Goal: Task Accomplishment & Management: Manage account settings

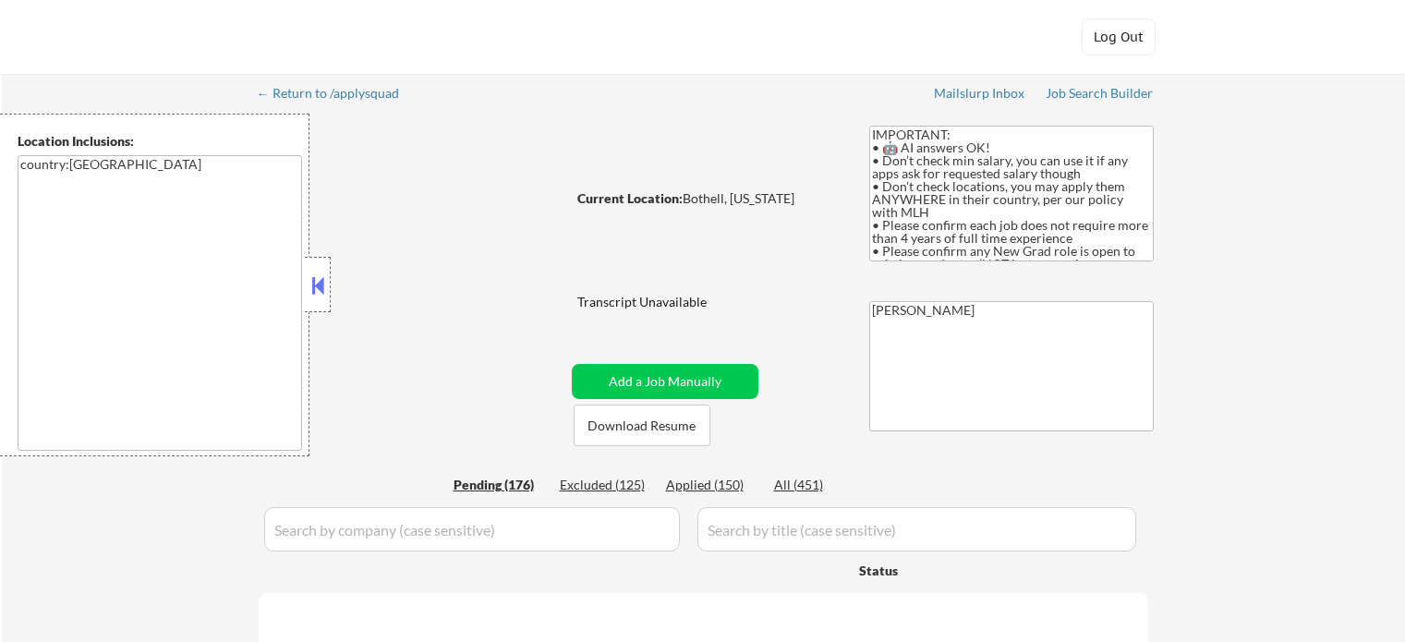
select select ""pending""
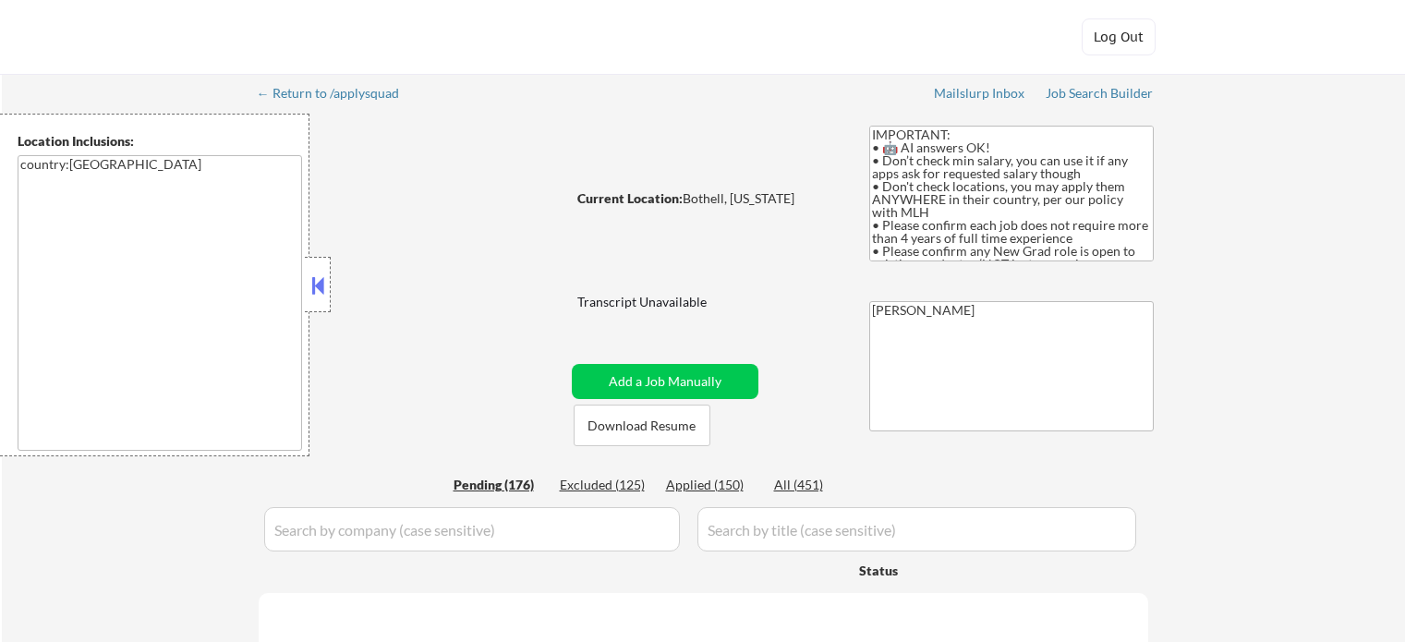
select select ""pending""
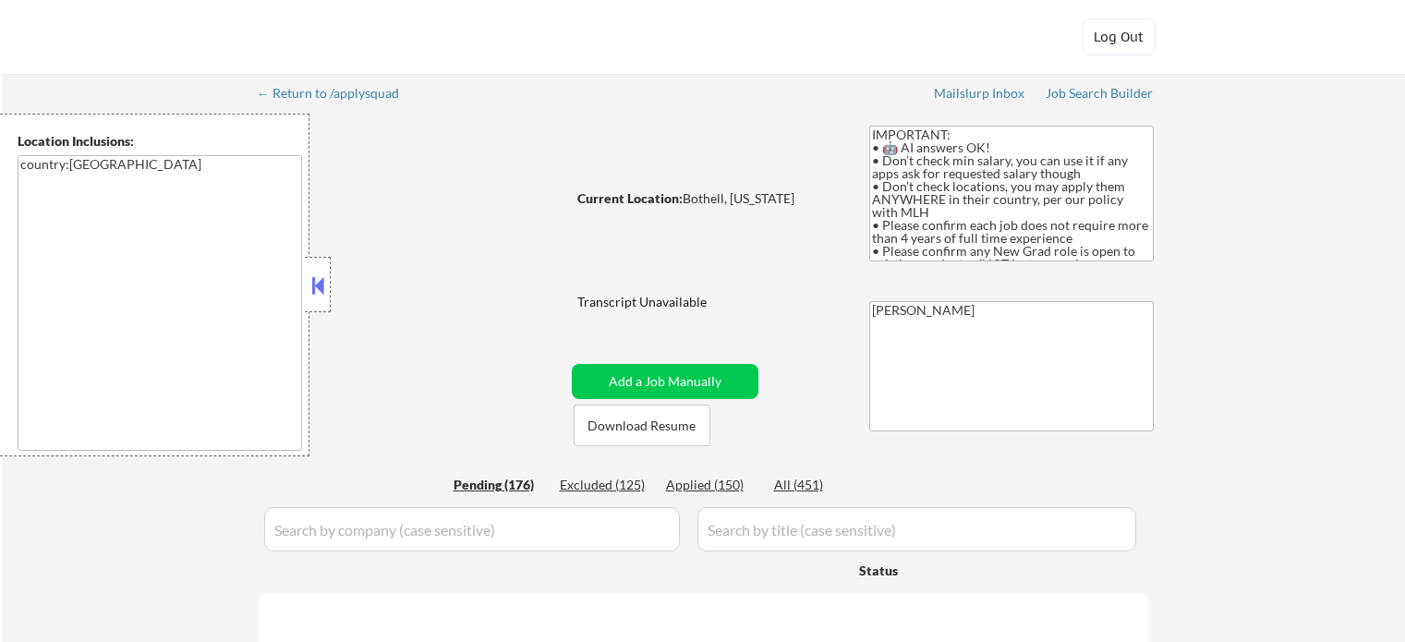
select select ""pending""
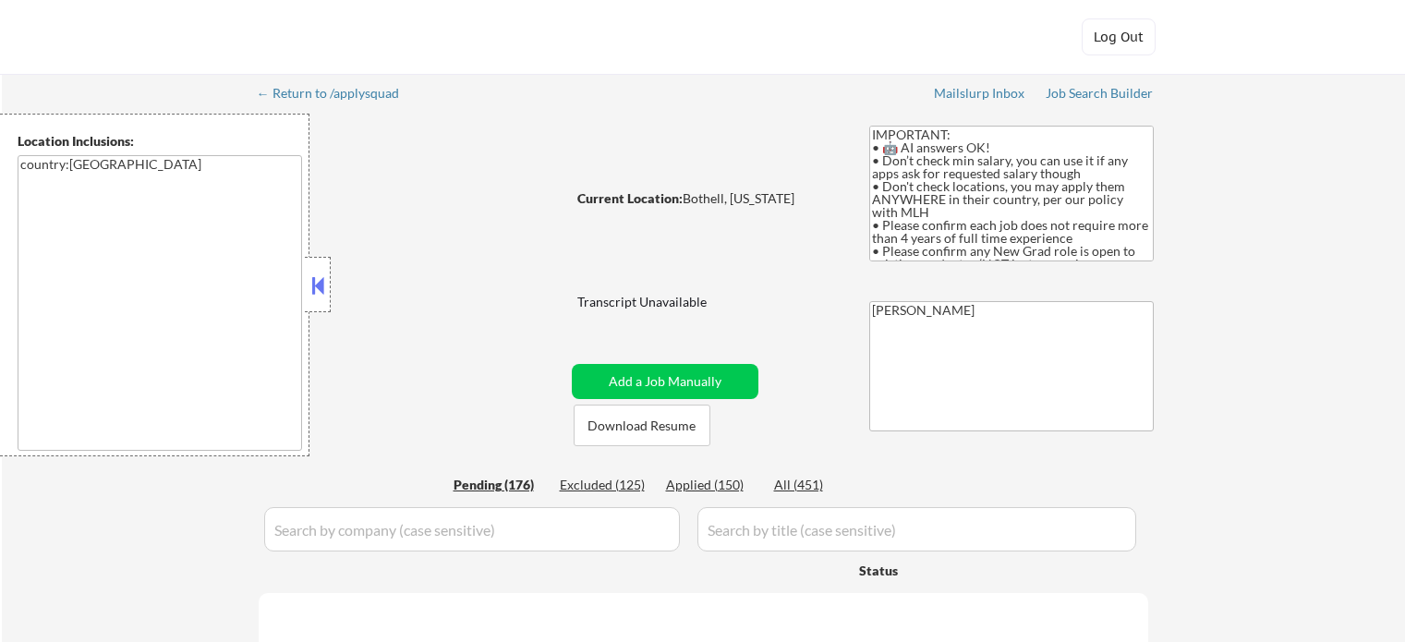
select select ""pending""
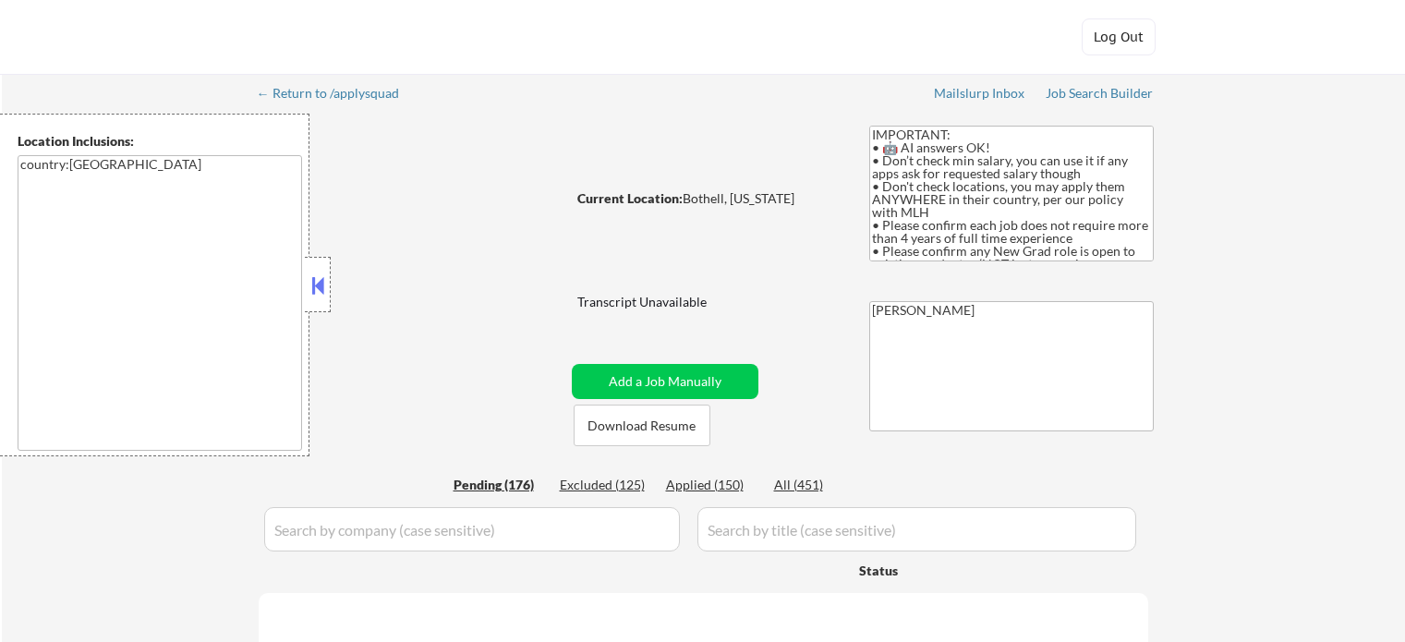
select select ""pending""
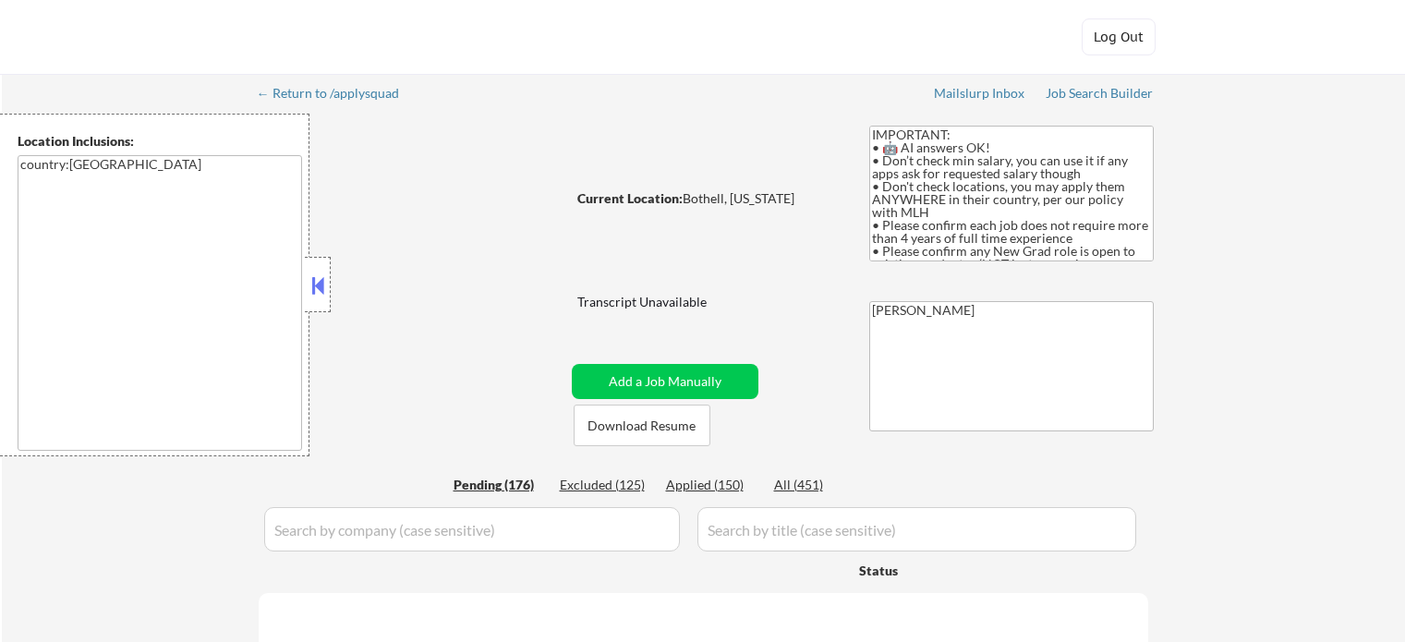
select select ""pending""
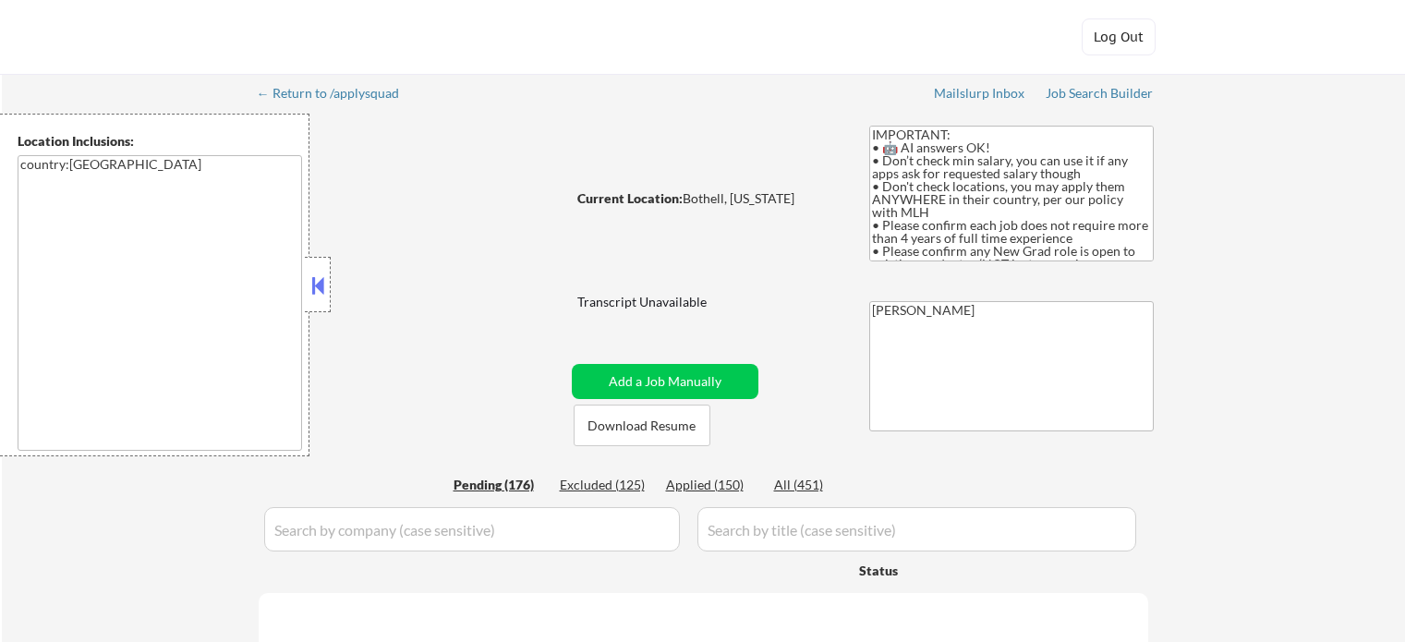
select select ""pending""
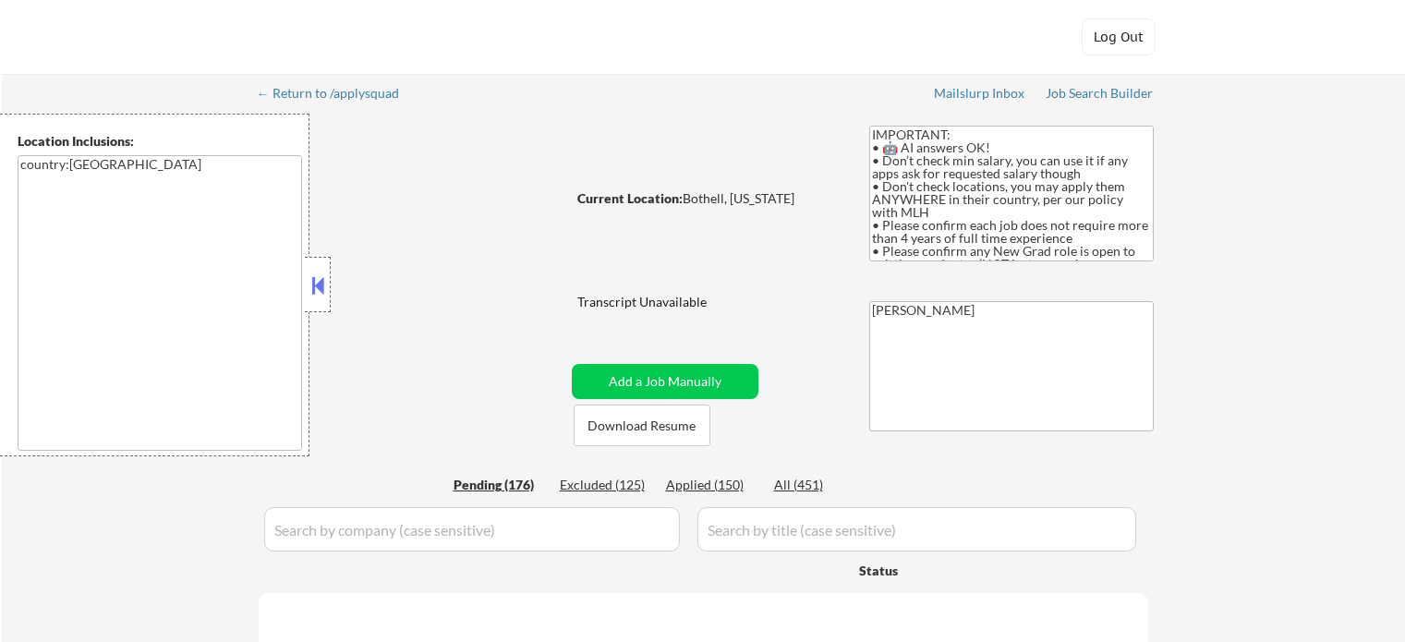
select select ""pending""
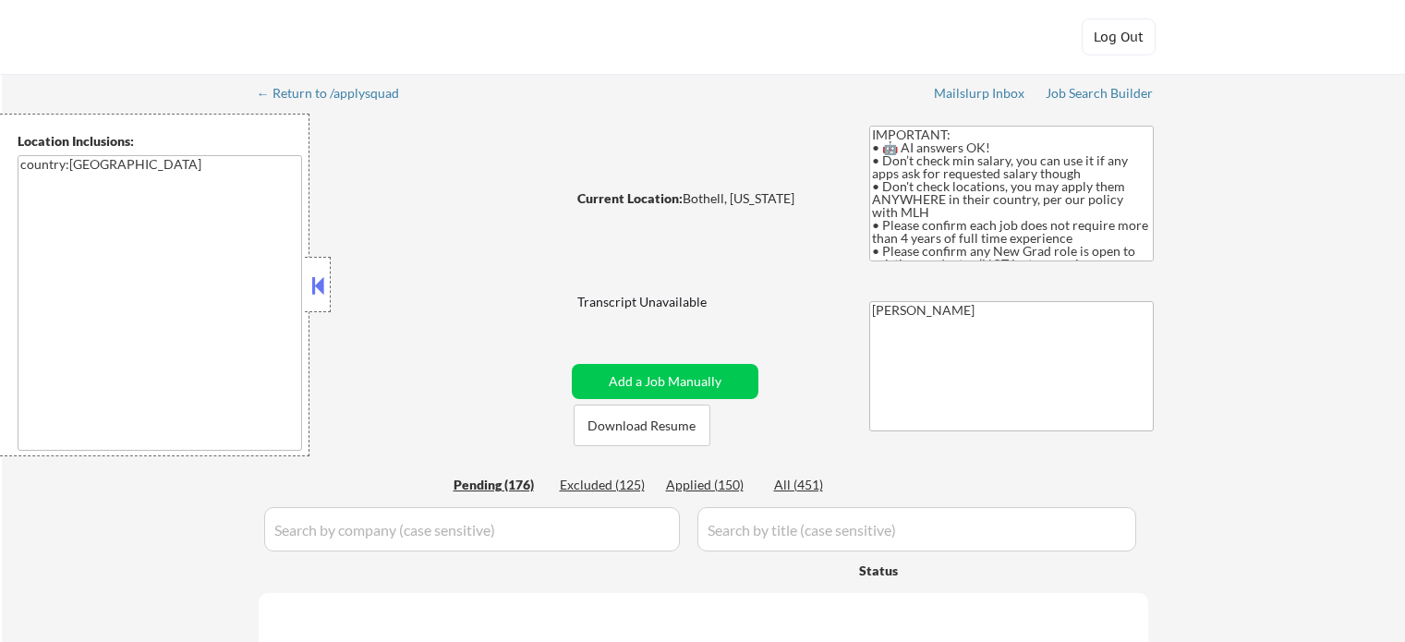
select select ""pending""
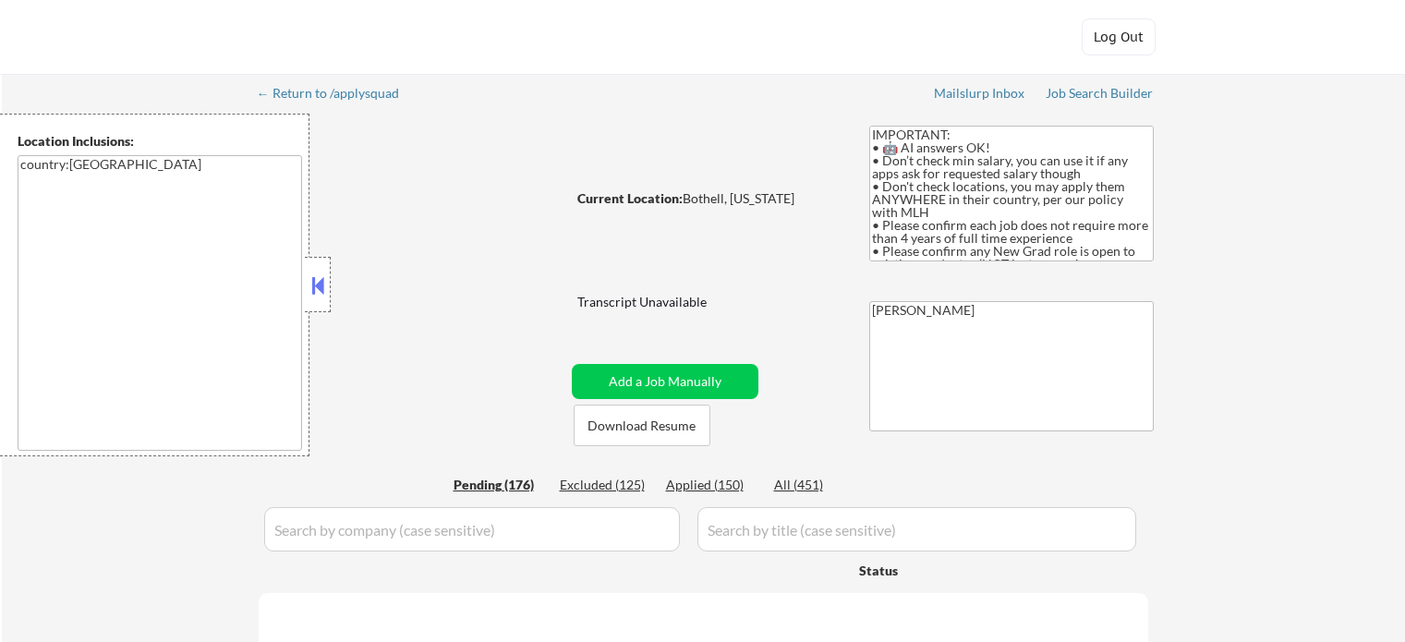
select select ""pending""
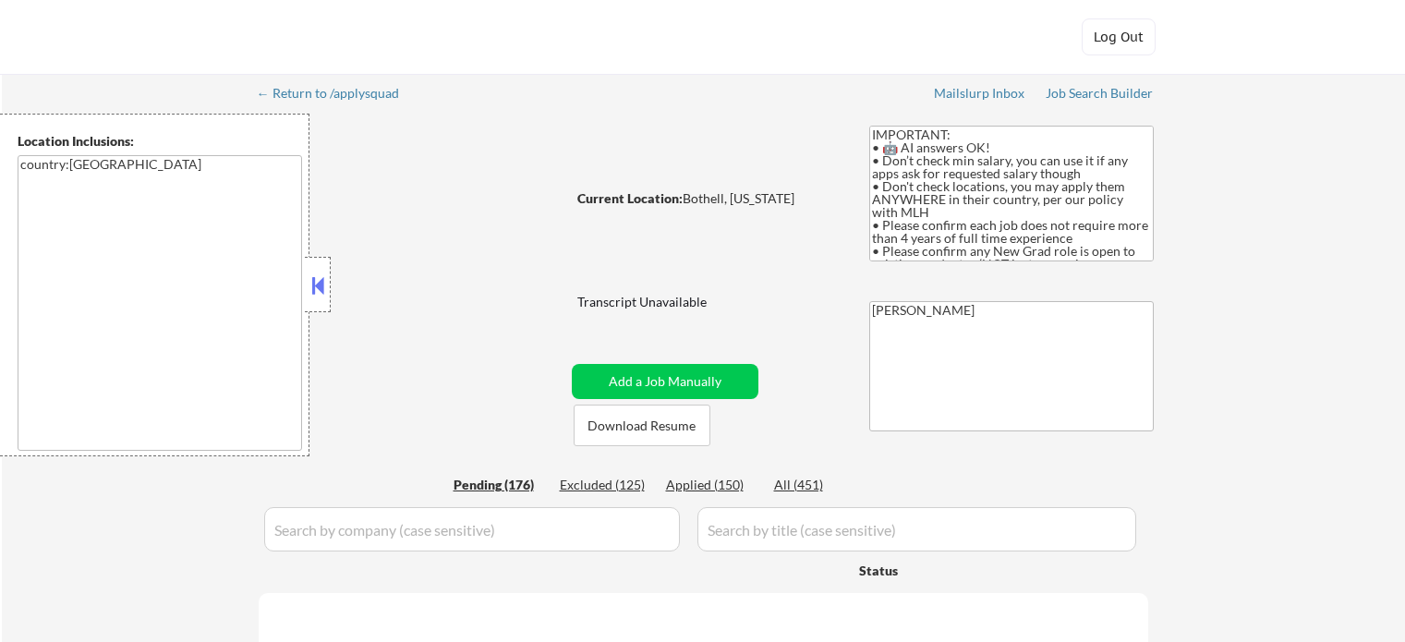
select select ""pending""
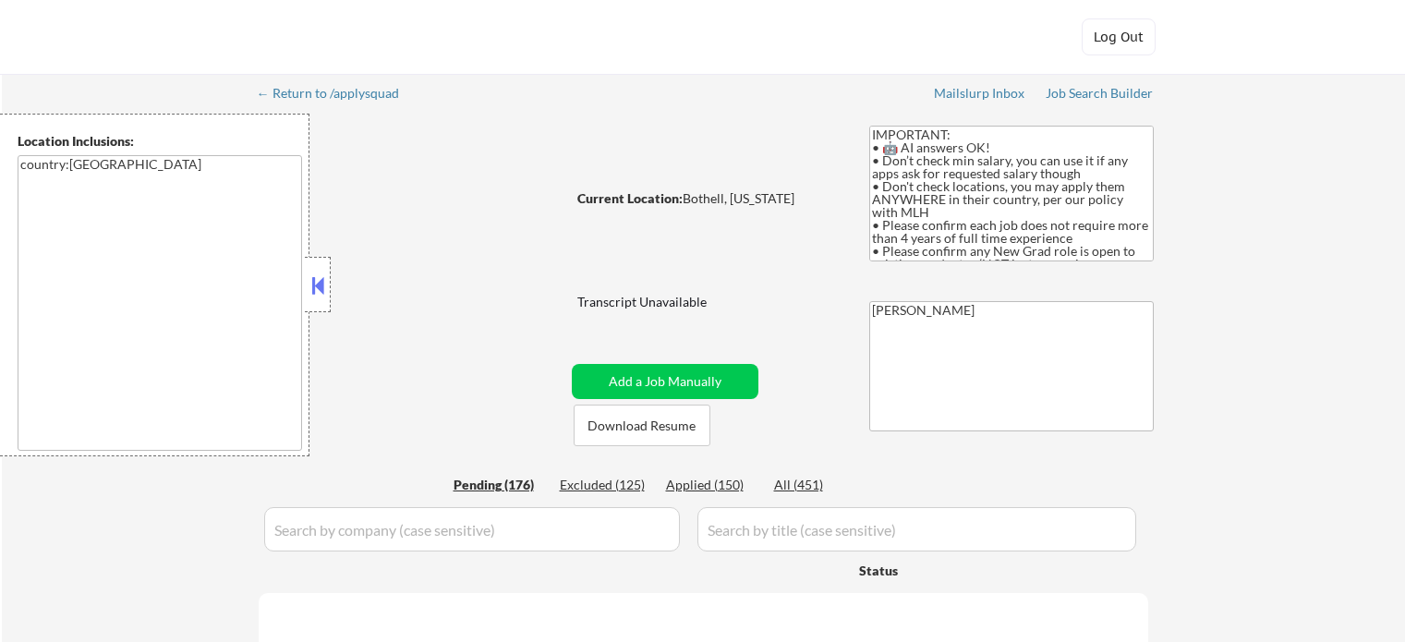
select select ""pending""
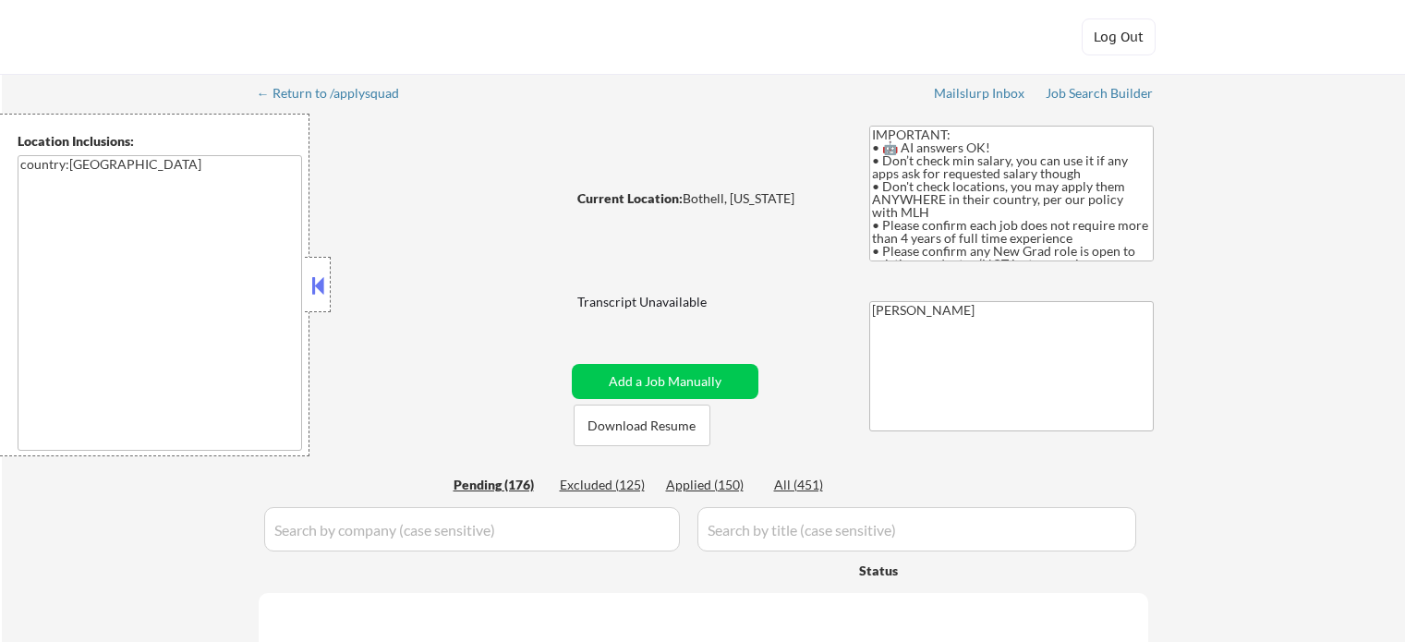
select select ""pending""
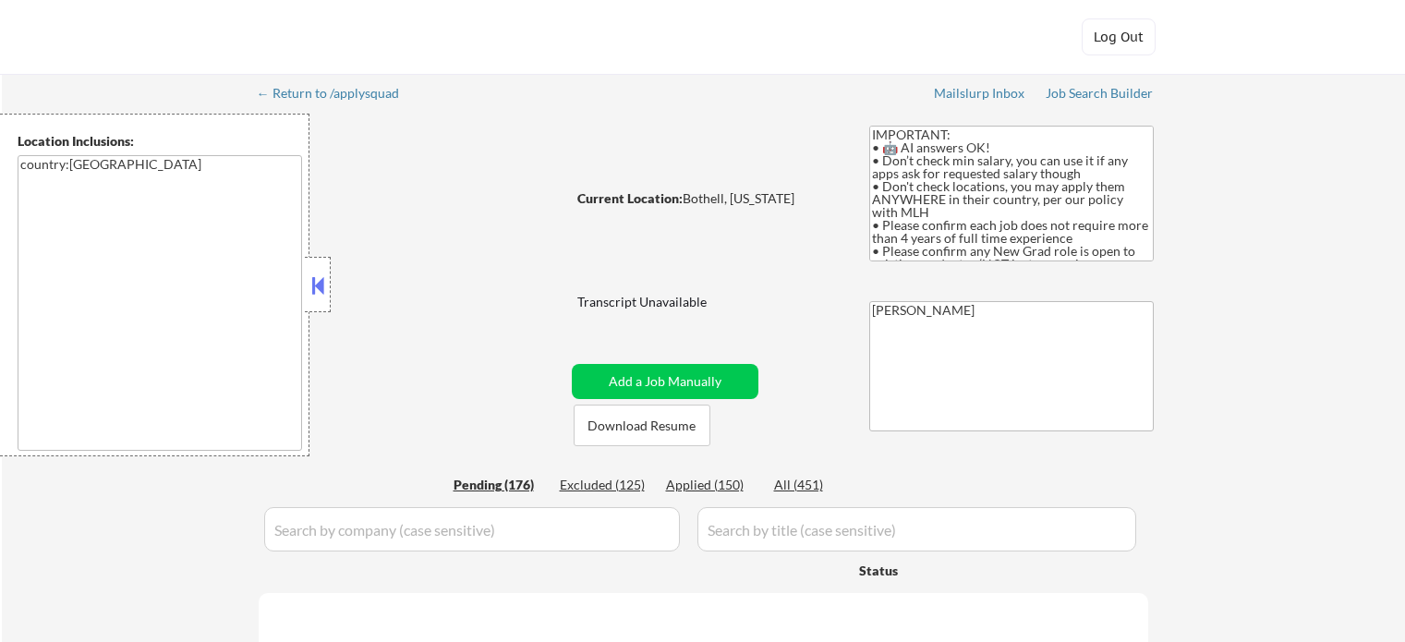
select select ""pending""
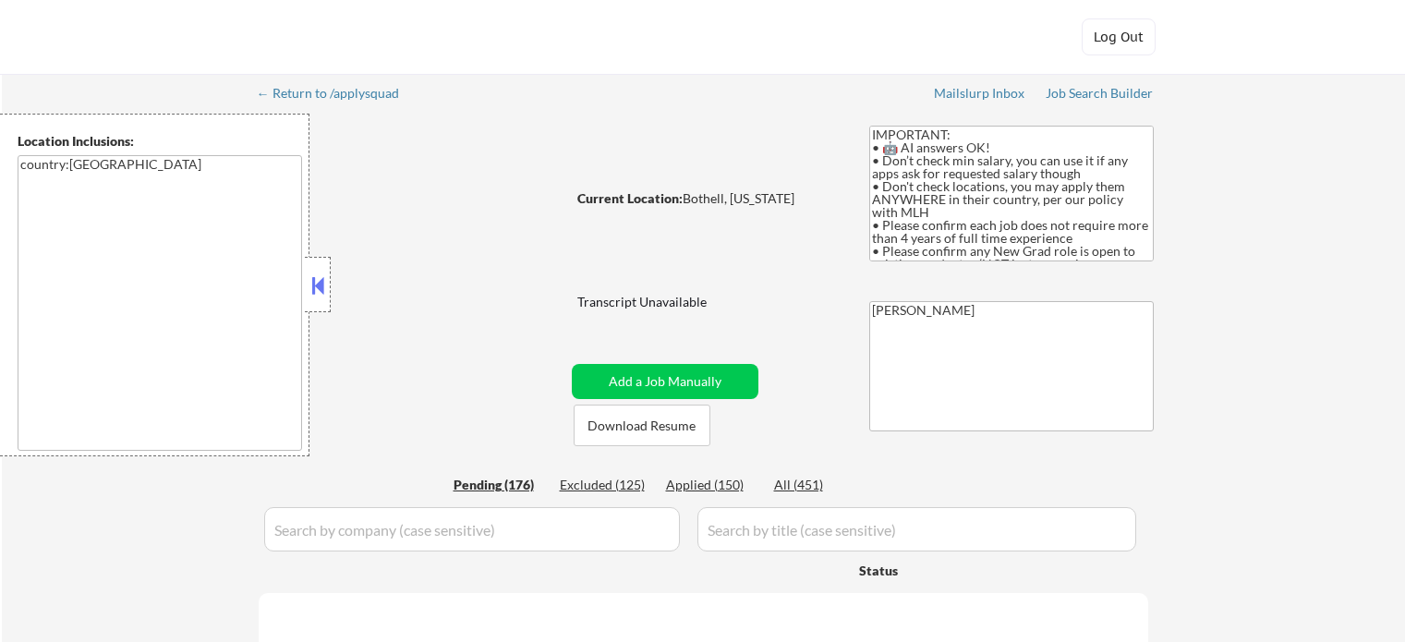
select select ""pending""
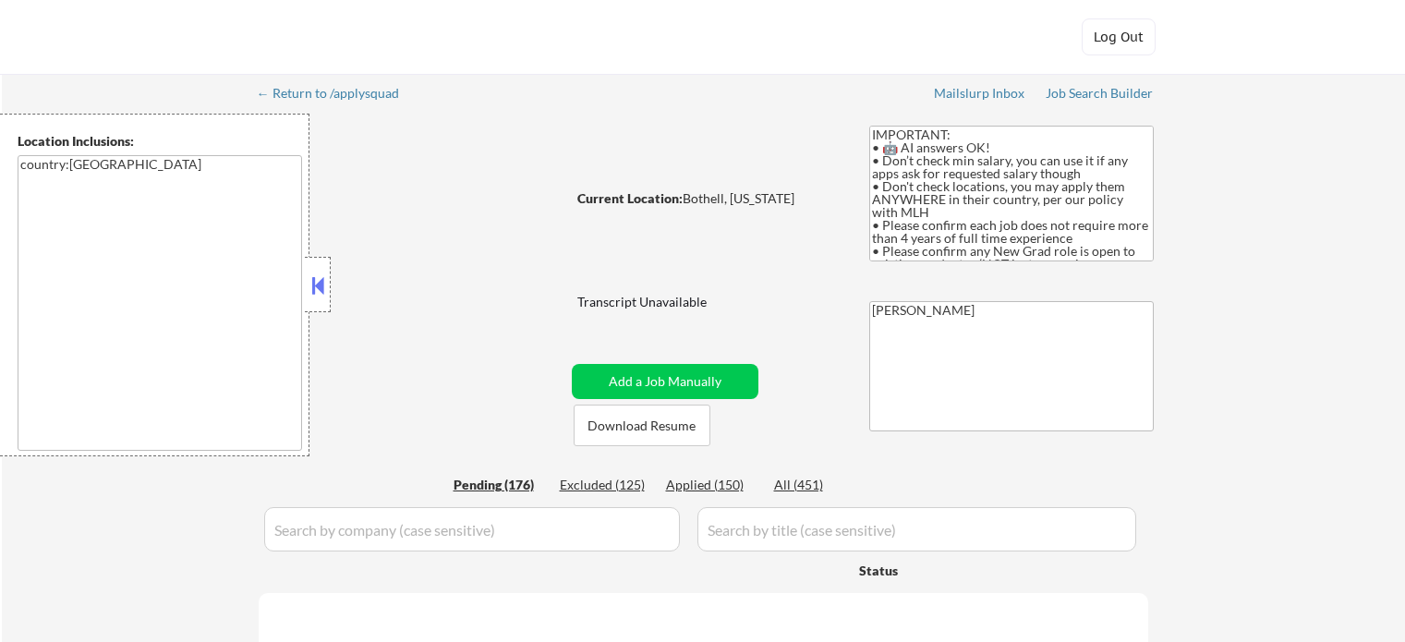
select select ""pending""
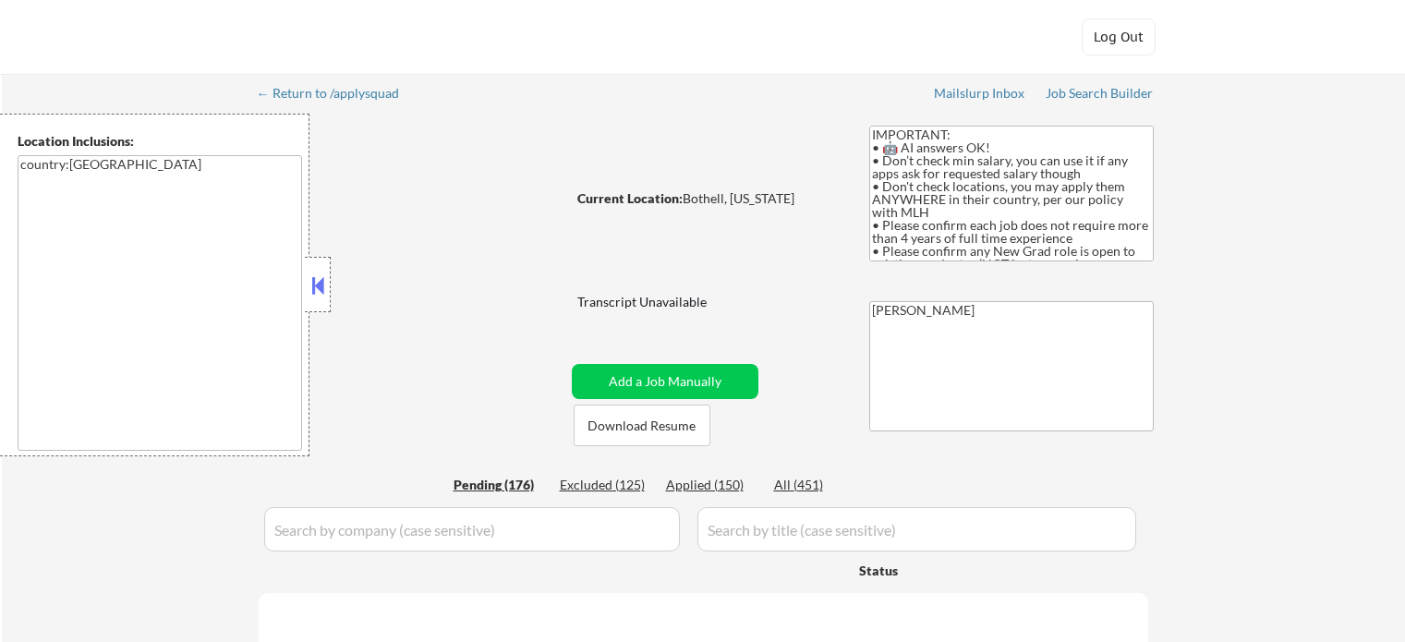
select select ""pending""
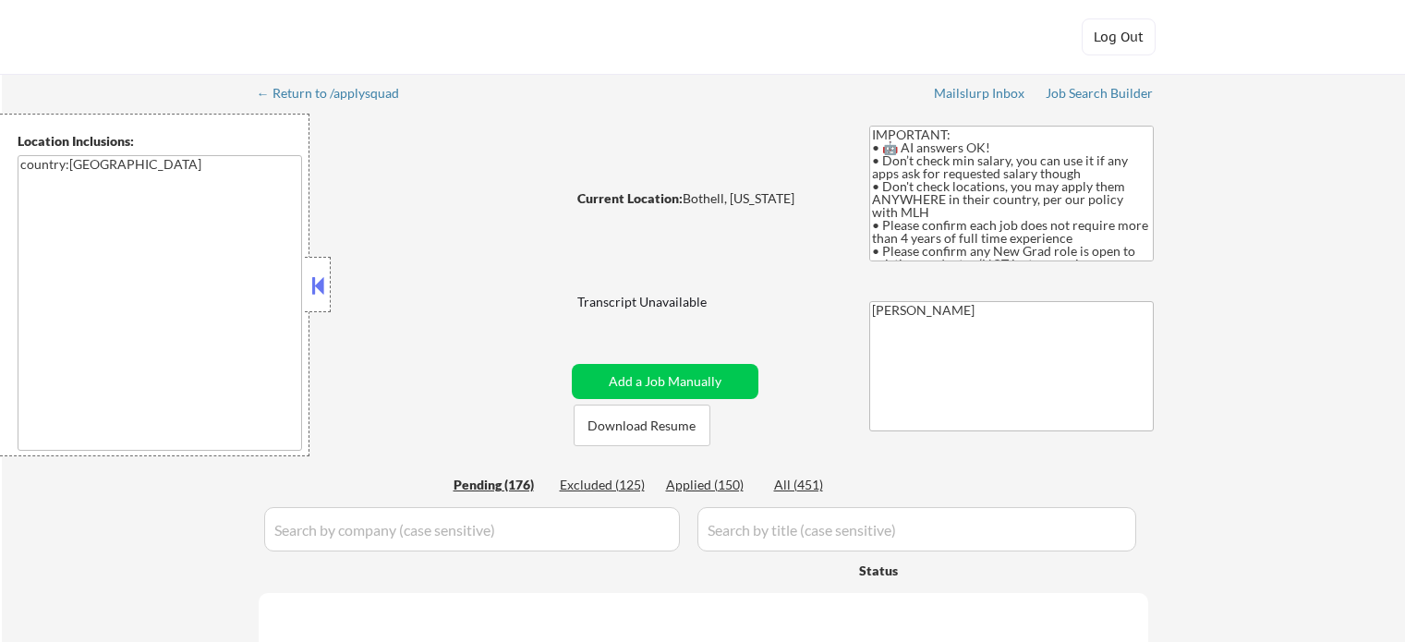
select select ""pending""
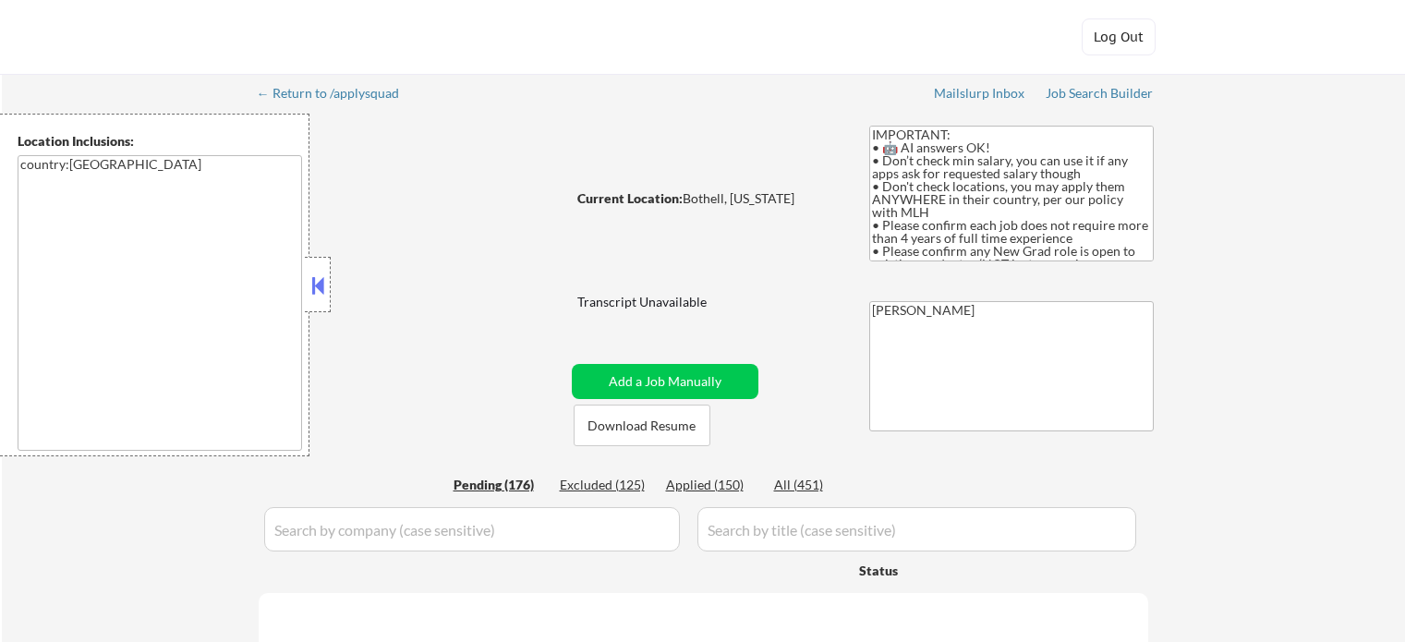
select select ""pending""
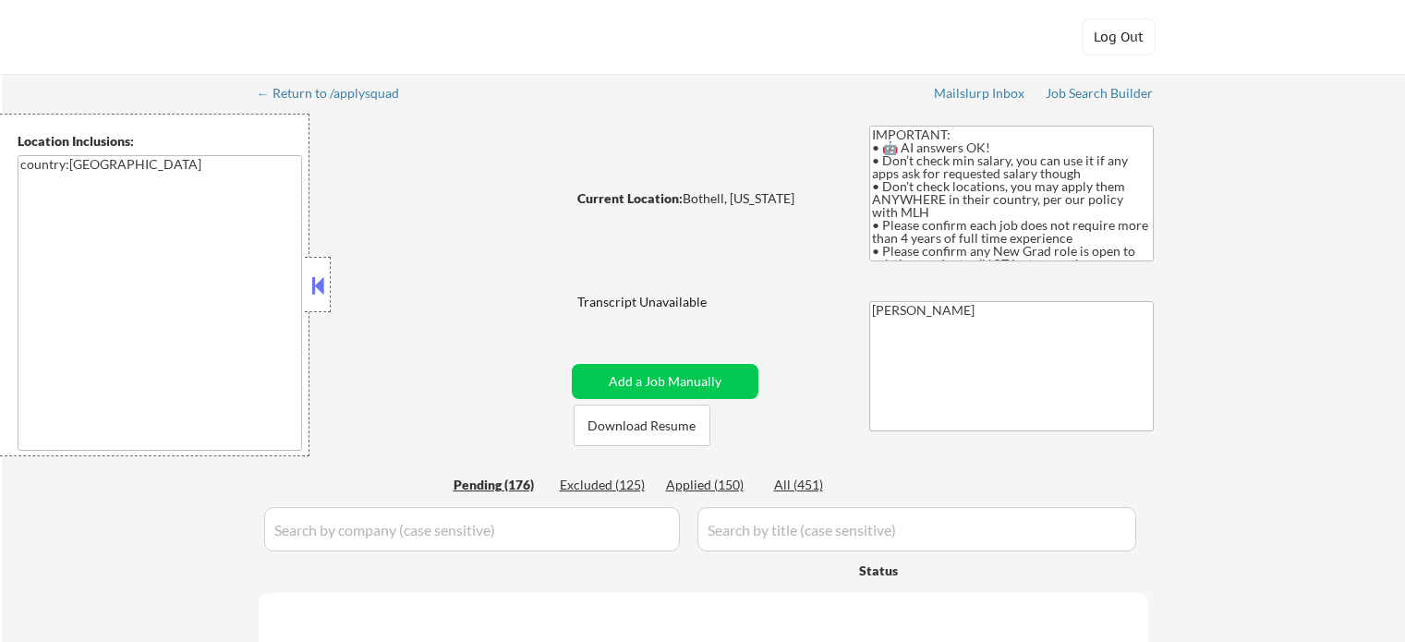
select select ""pending""
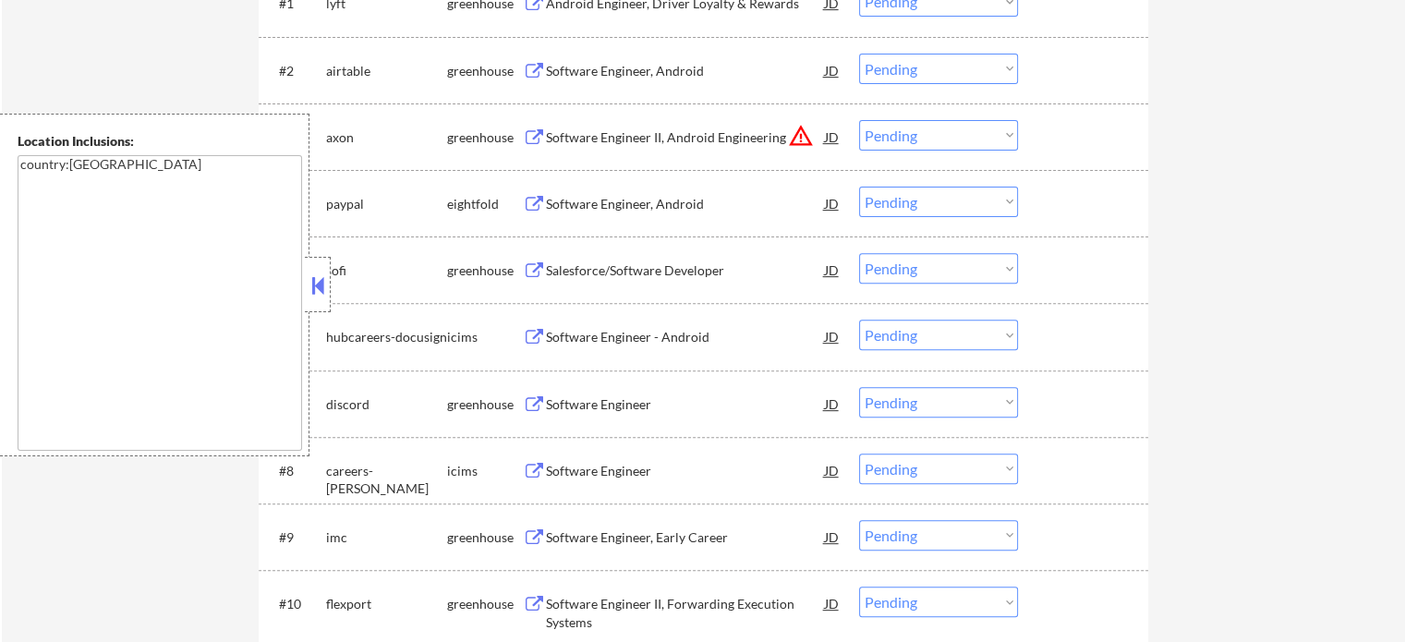
scroll to position [369, 0]
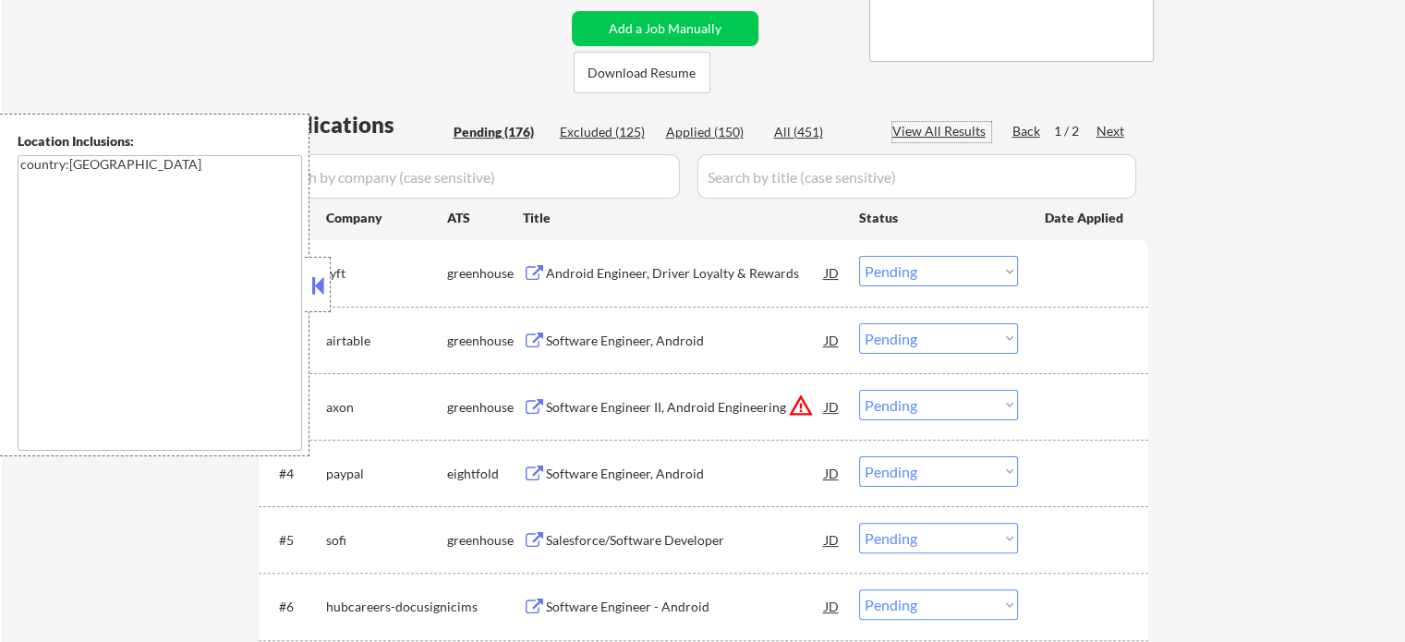
click at [946, 127] on div "View All Results" at bounding box center [941, 131] width 99 height 18
select select ""pending""
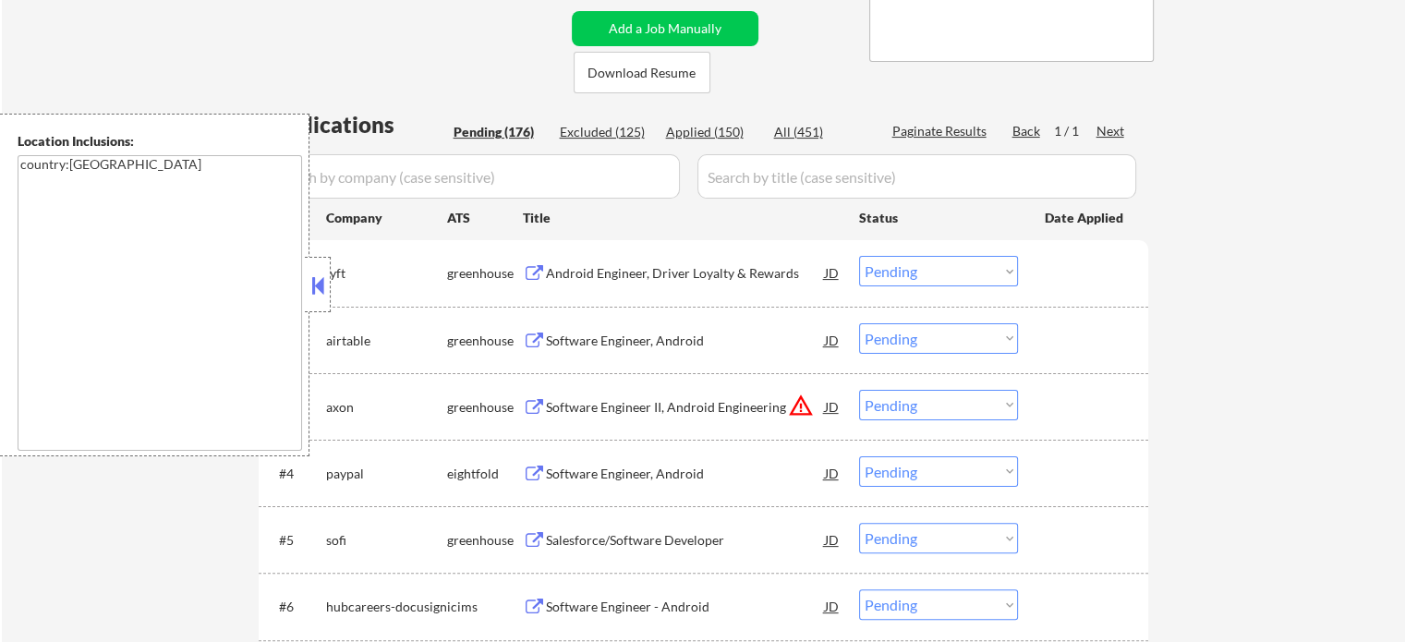
select select ""pending""
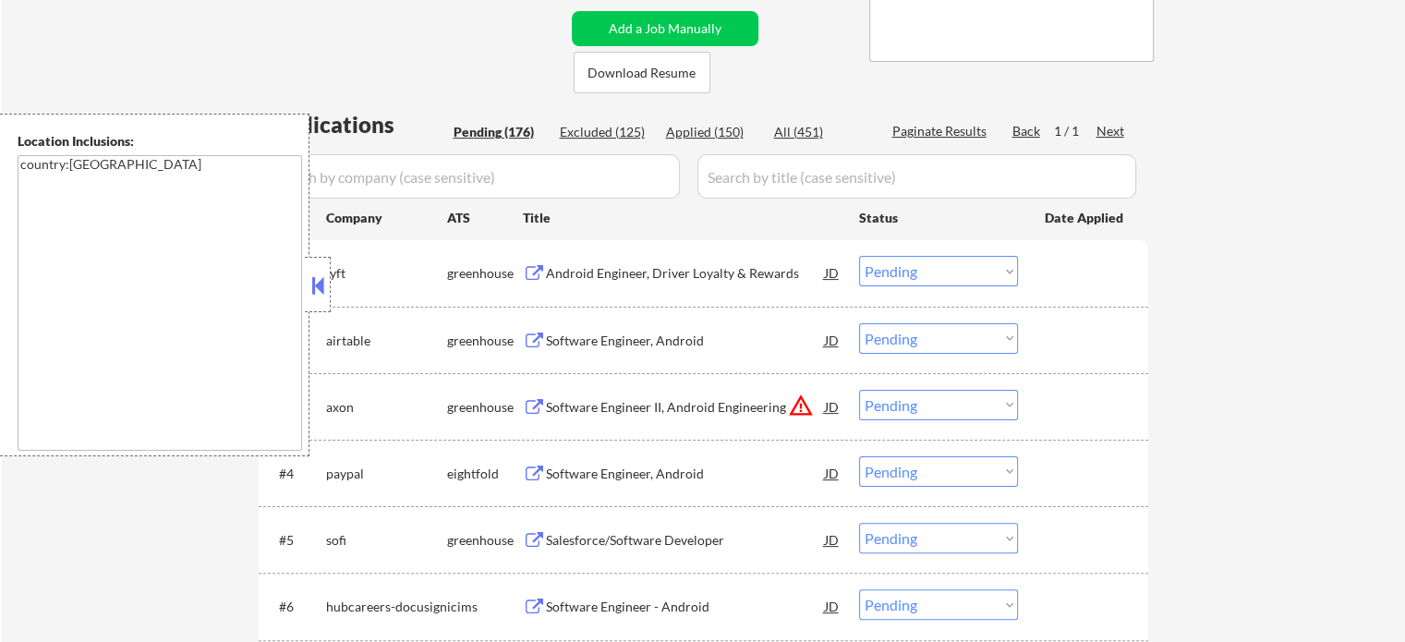
select select ""pending""
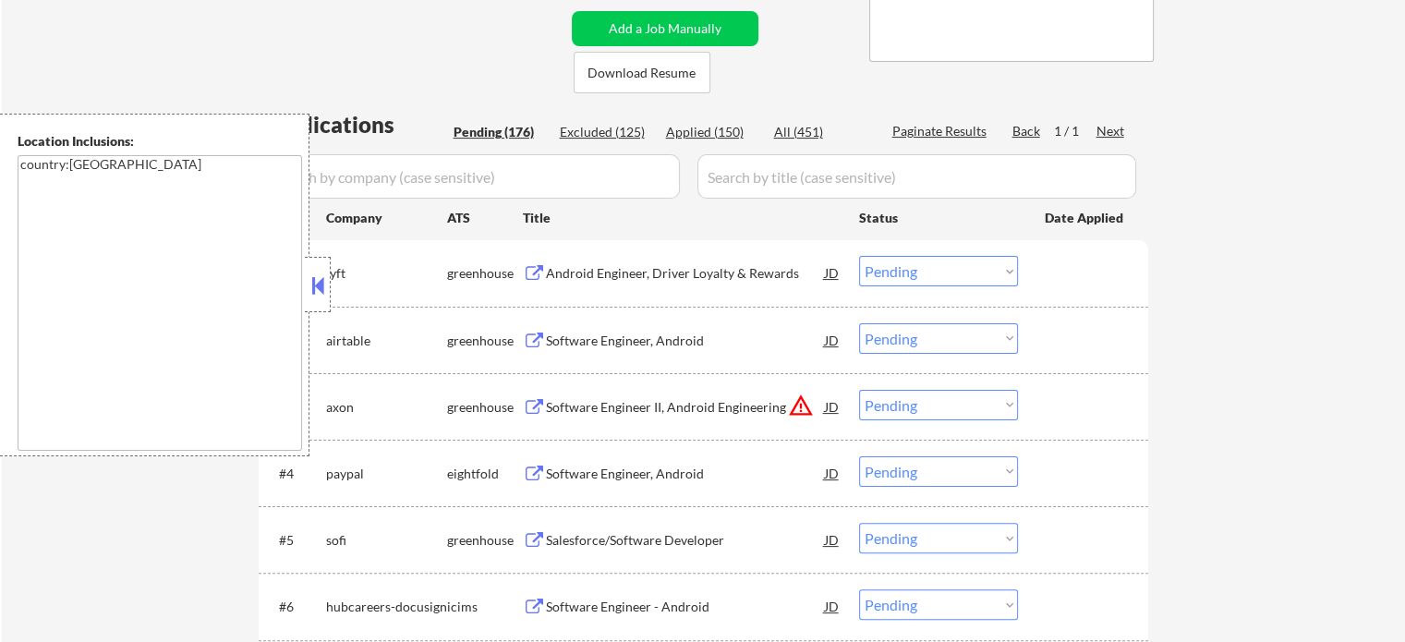
select select ""pending""
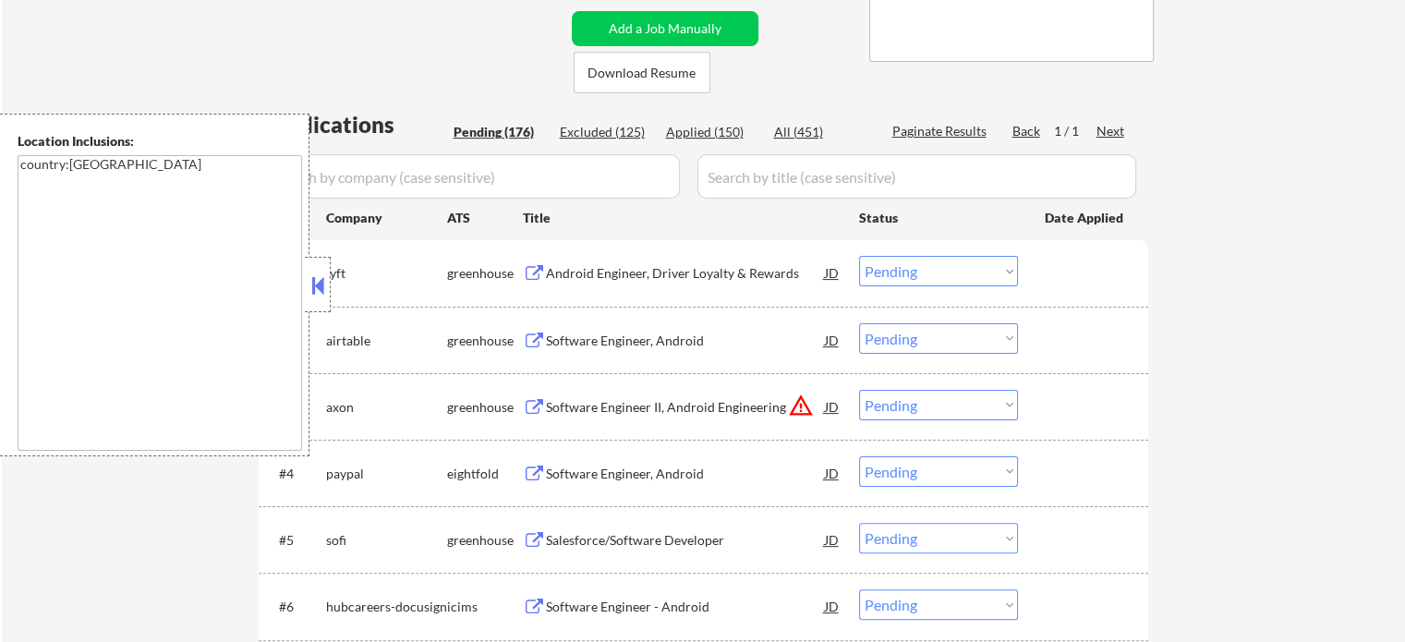
select select ""pending""
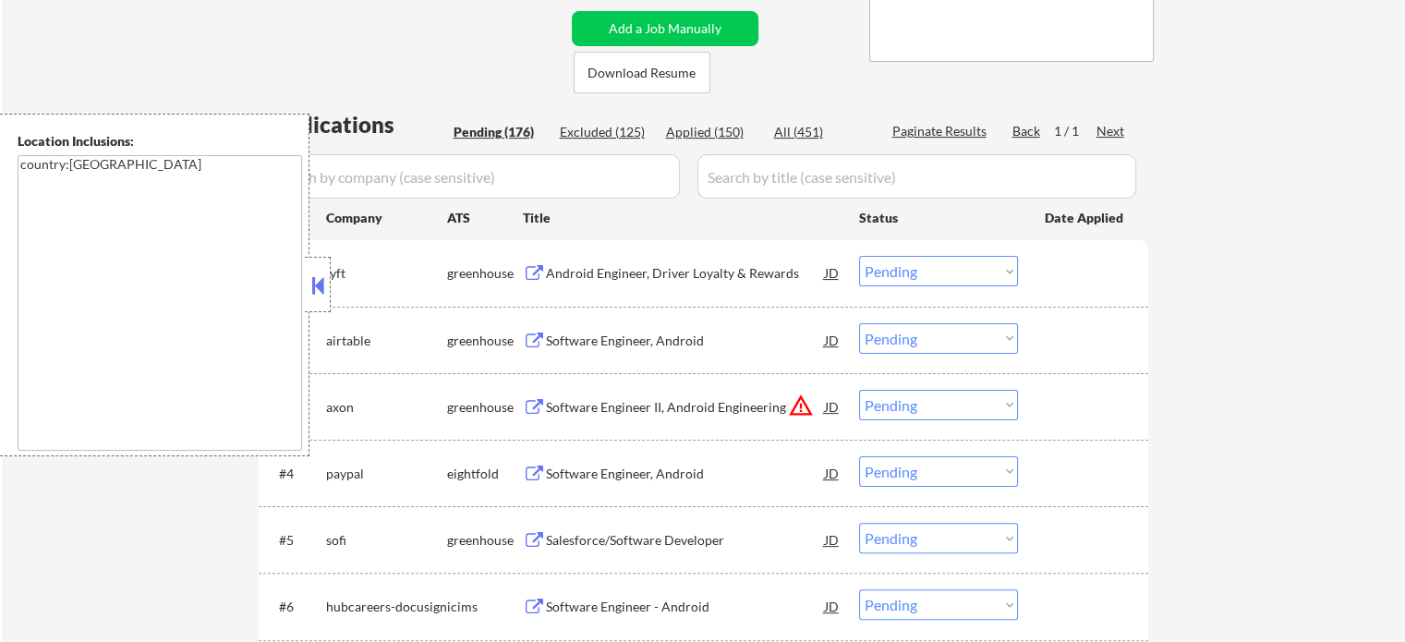
select select ""pending""
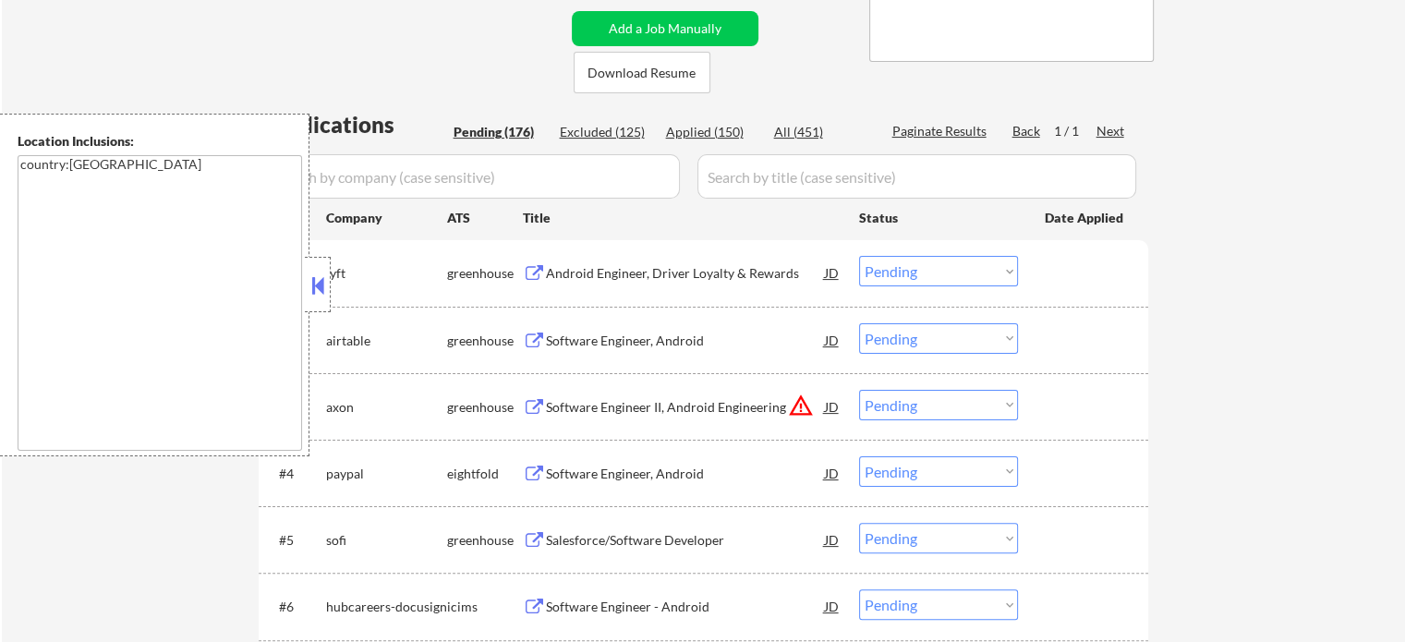
select select ""pending""
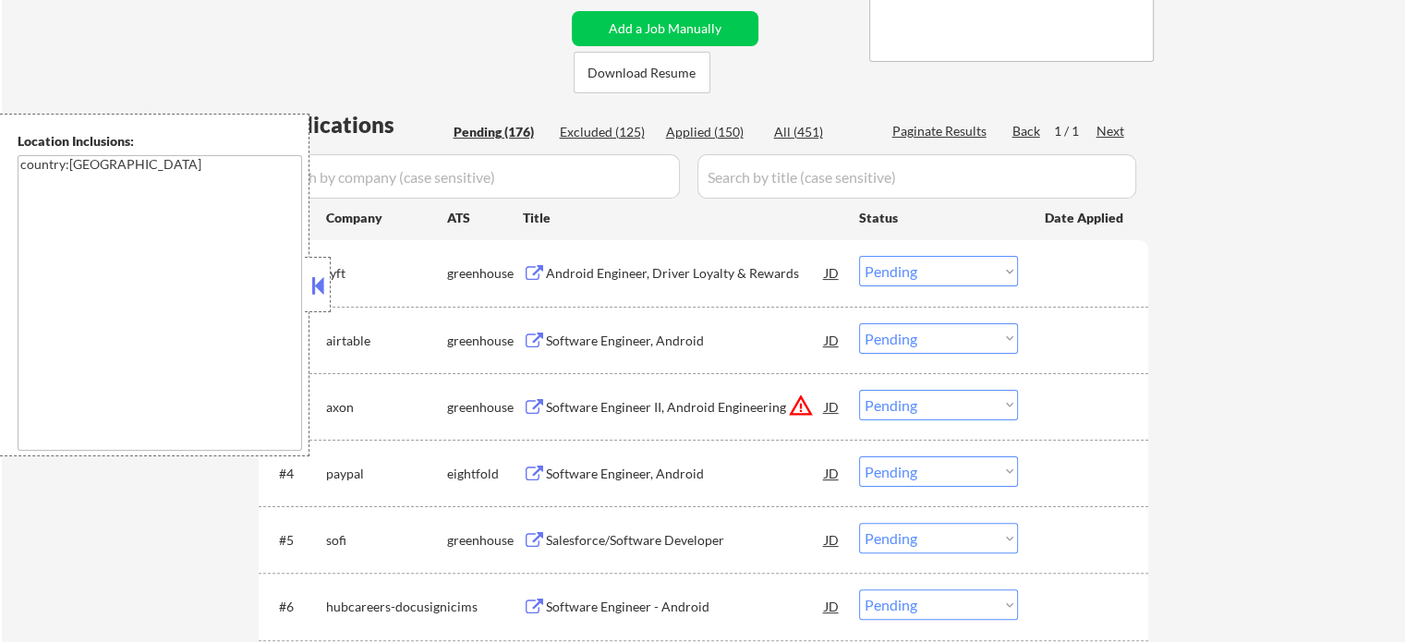
select select ""pending""
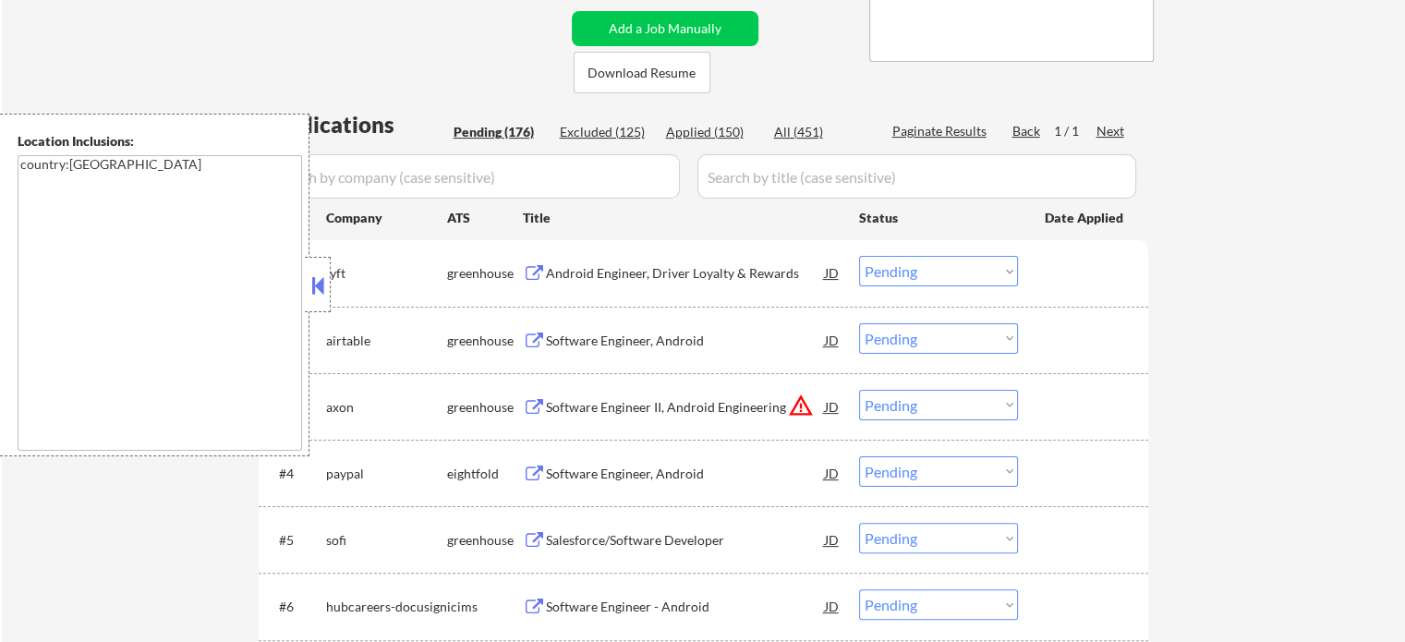
select select ""pending""
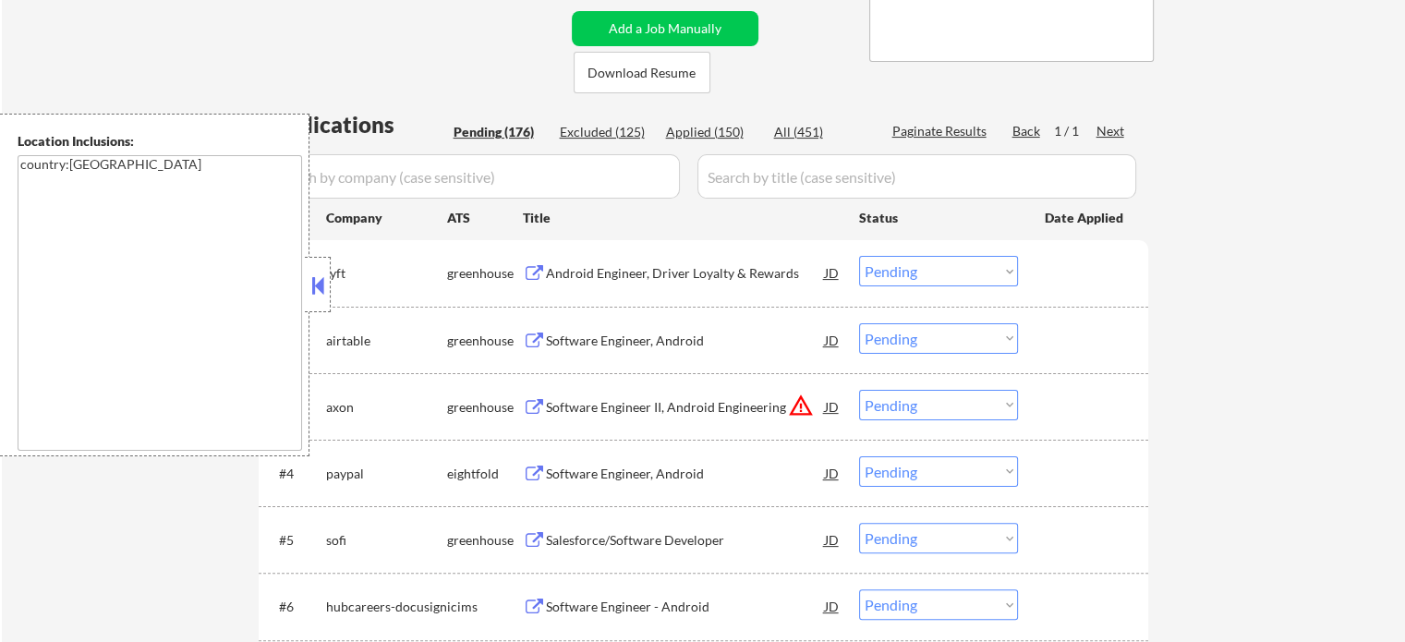
select select ""pending""
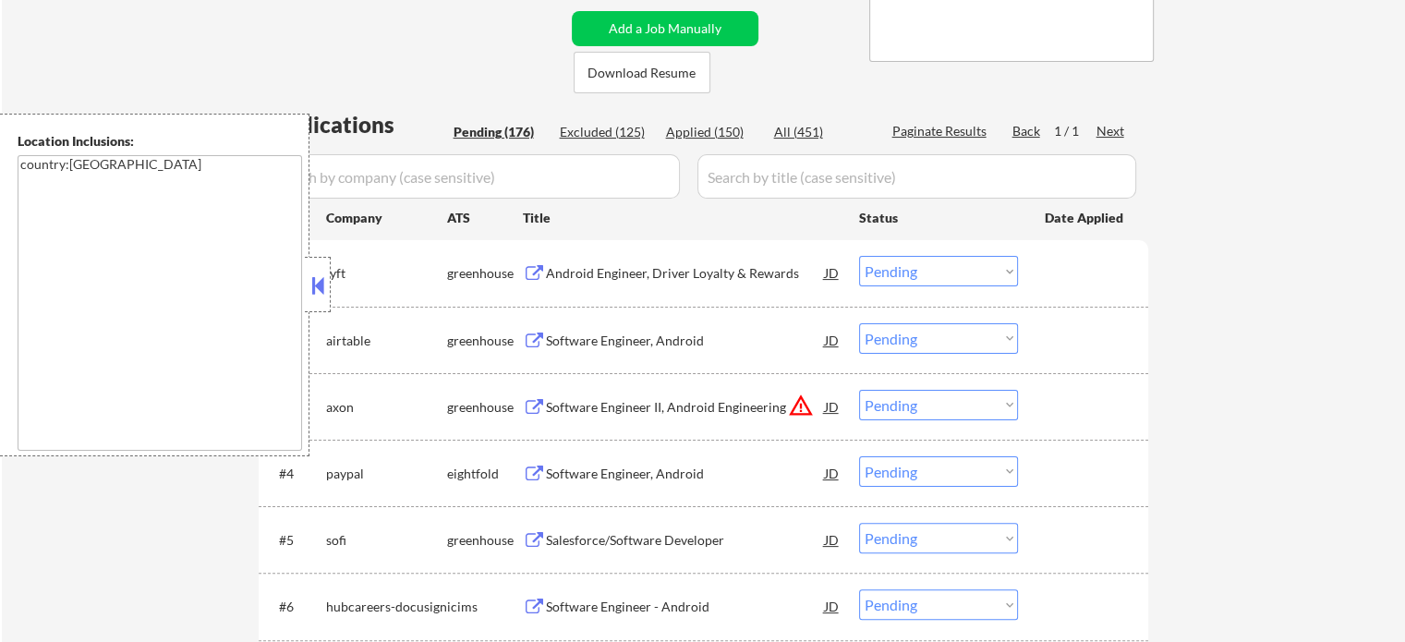
select select ""pending""
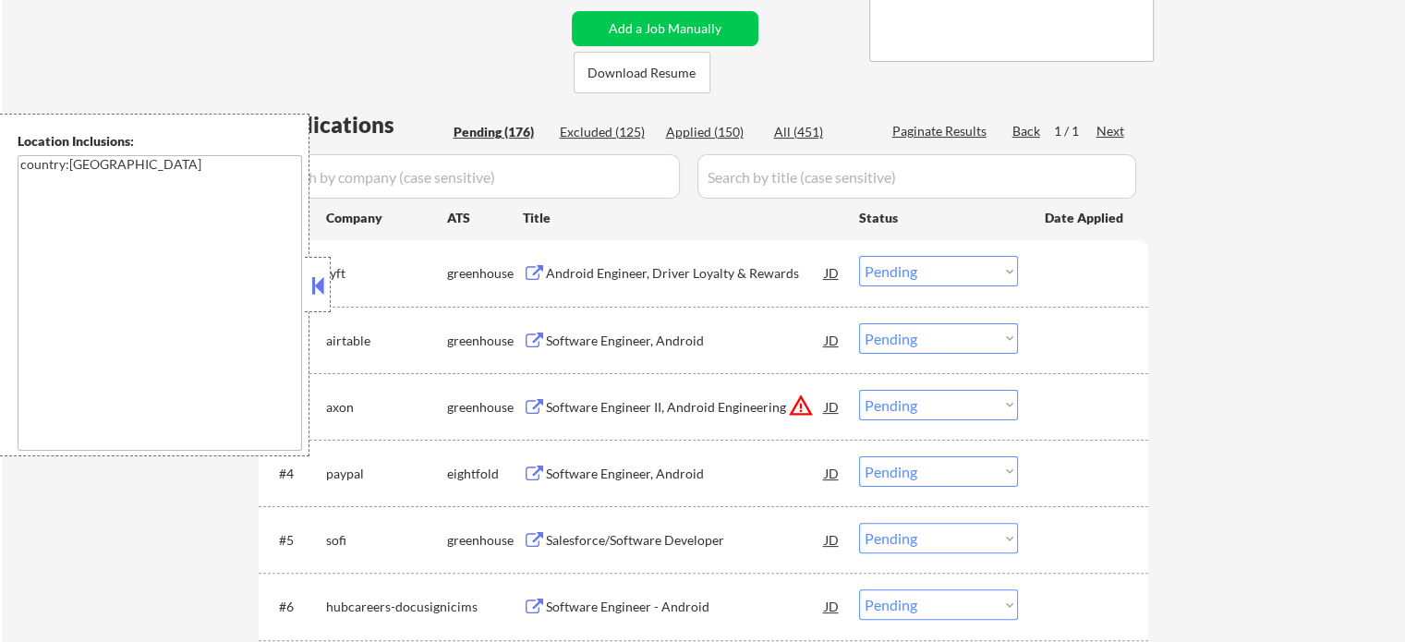
select select ""pending""
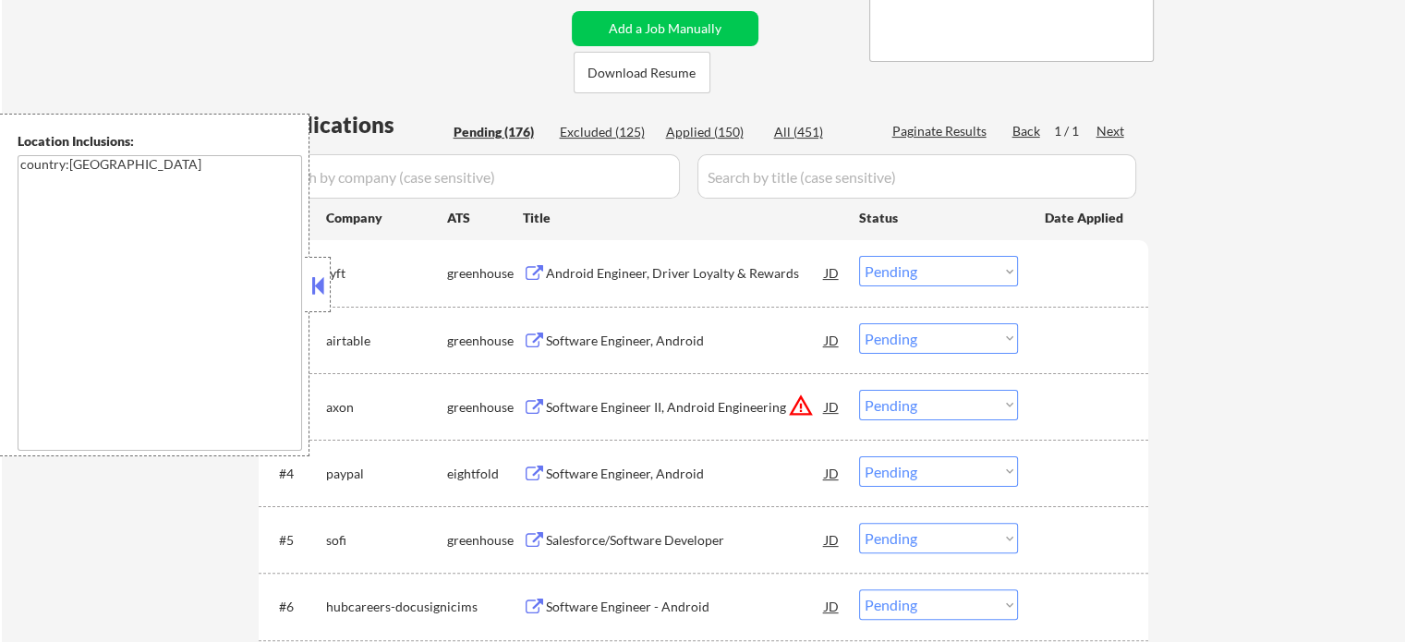
select select ""pending""
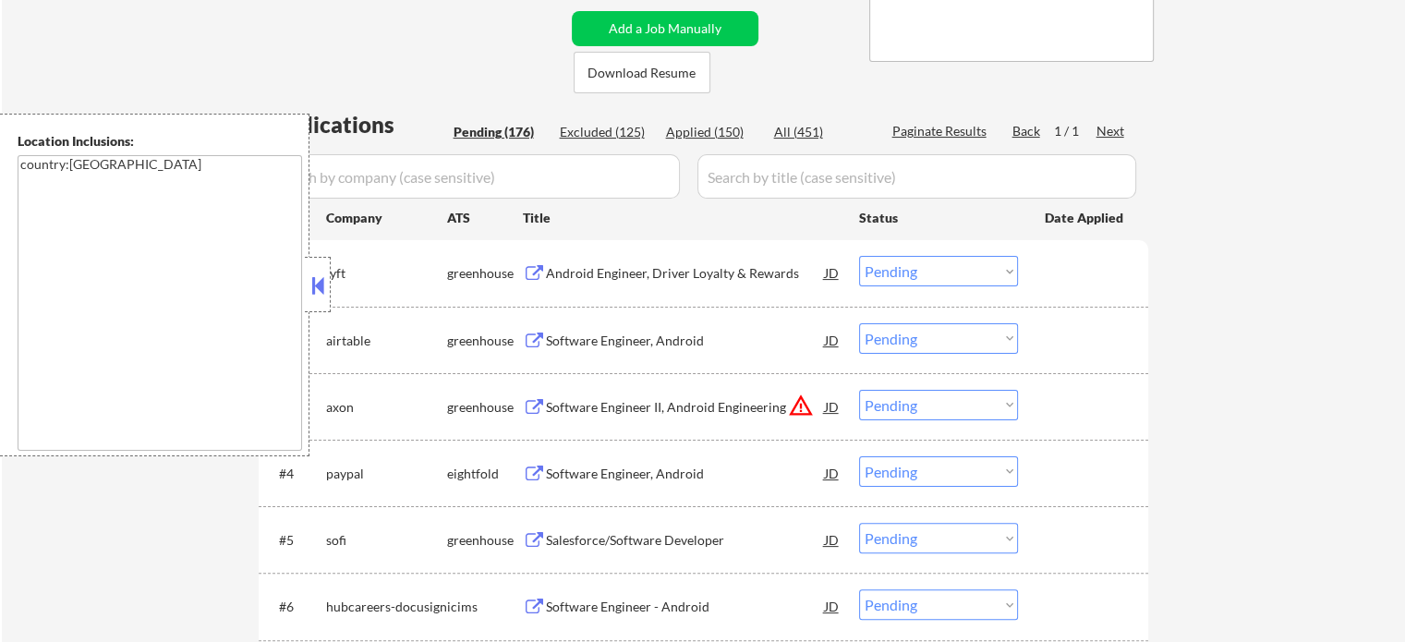
select select ""pending""
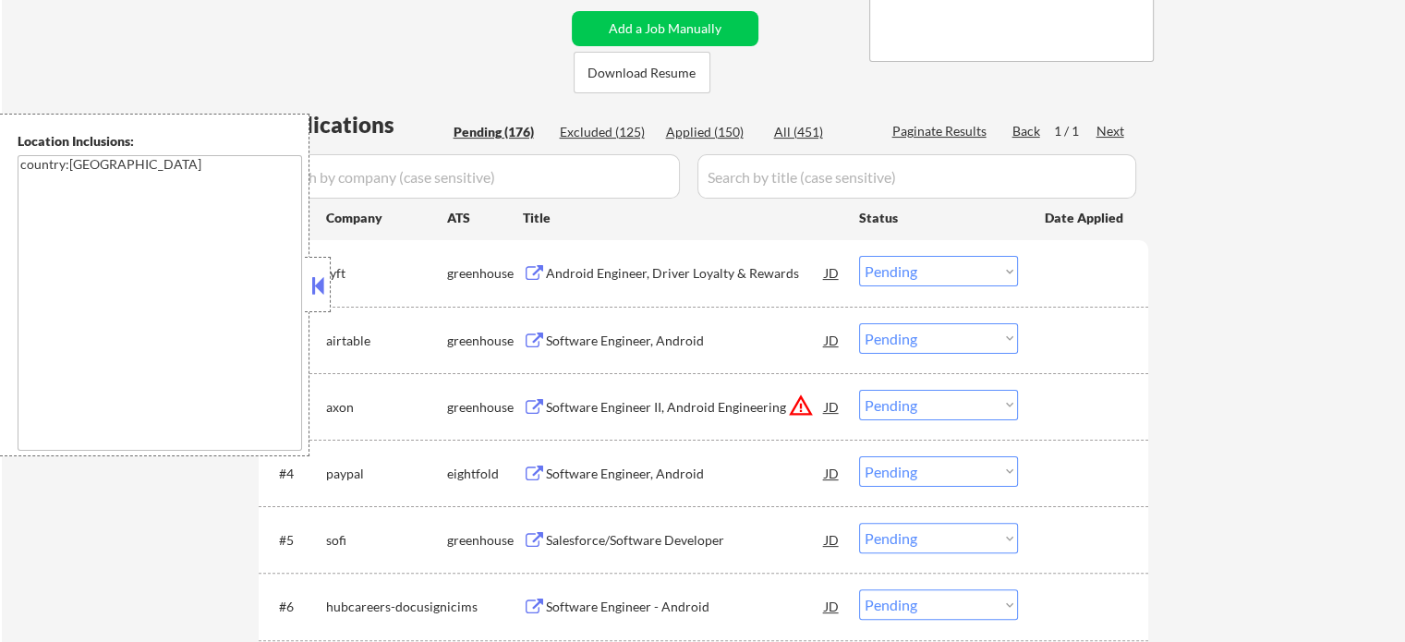
select select ""pending""
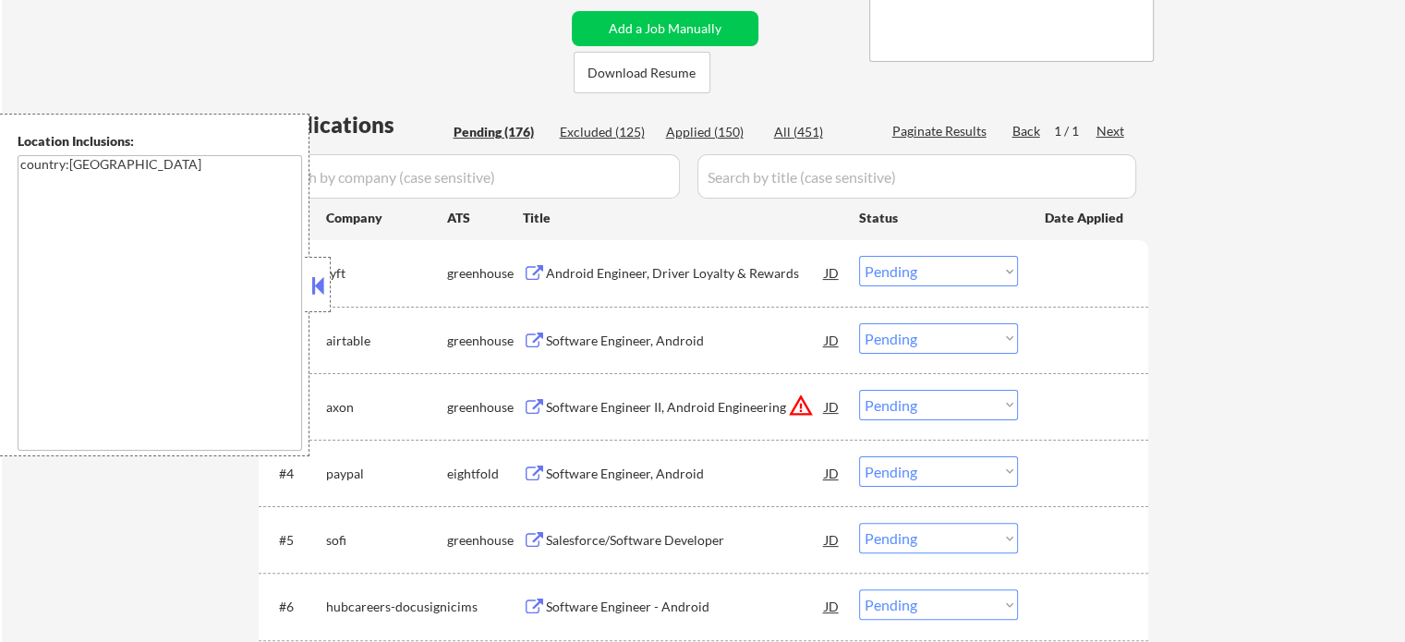
select select ""pending""
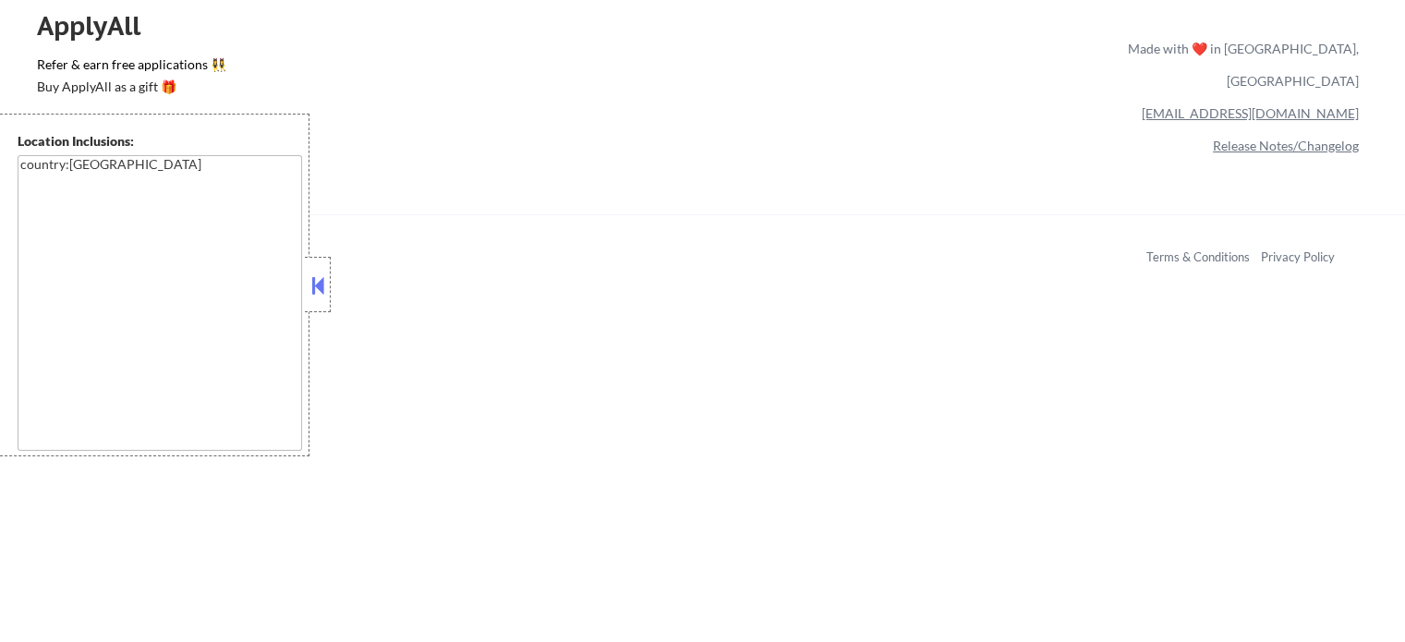
scroll to position [13160, 0]
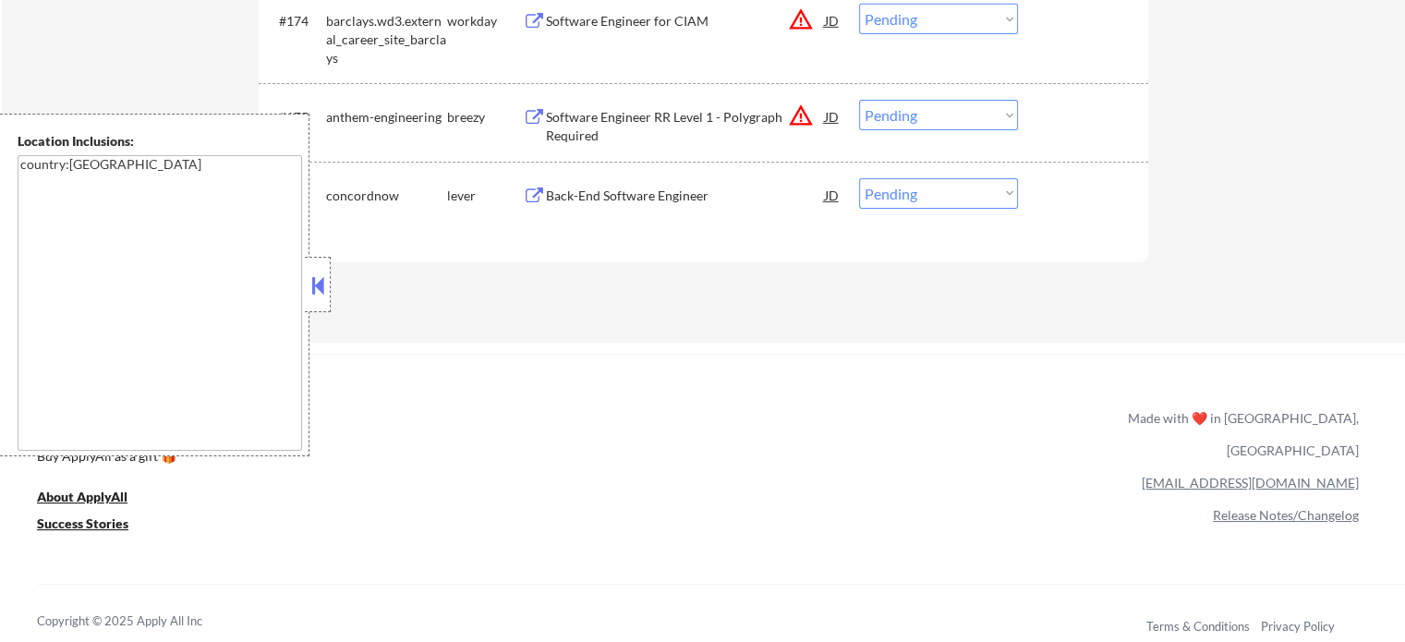
click at [683, 195] on div "Back-End Software Engineer" at bounding box center [685, 196] width 279 height 18
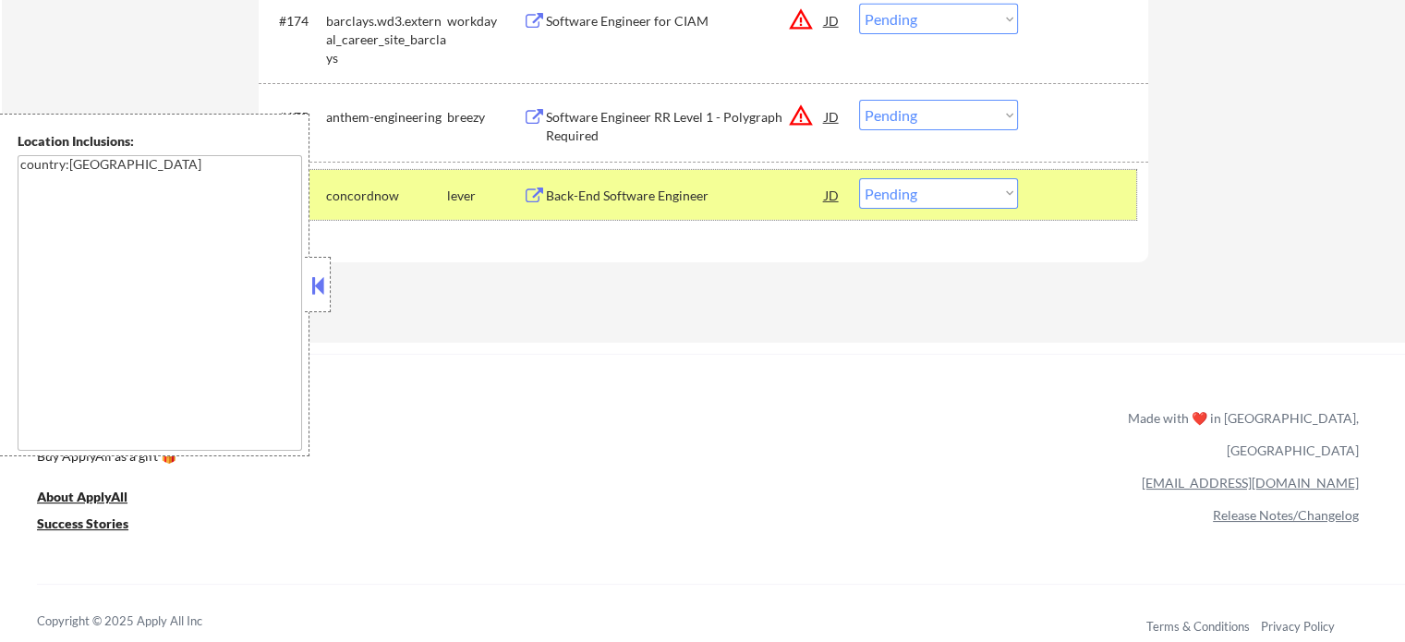
click at [1073, 199] on div at bounding box center [1085, 194] width 81 height 33
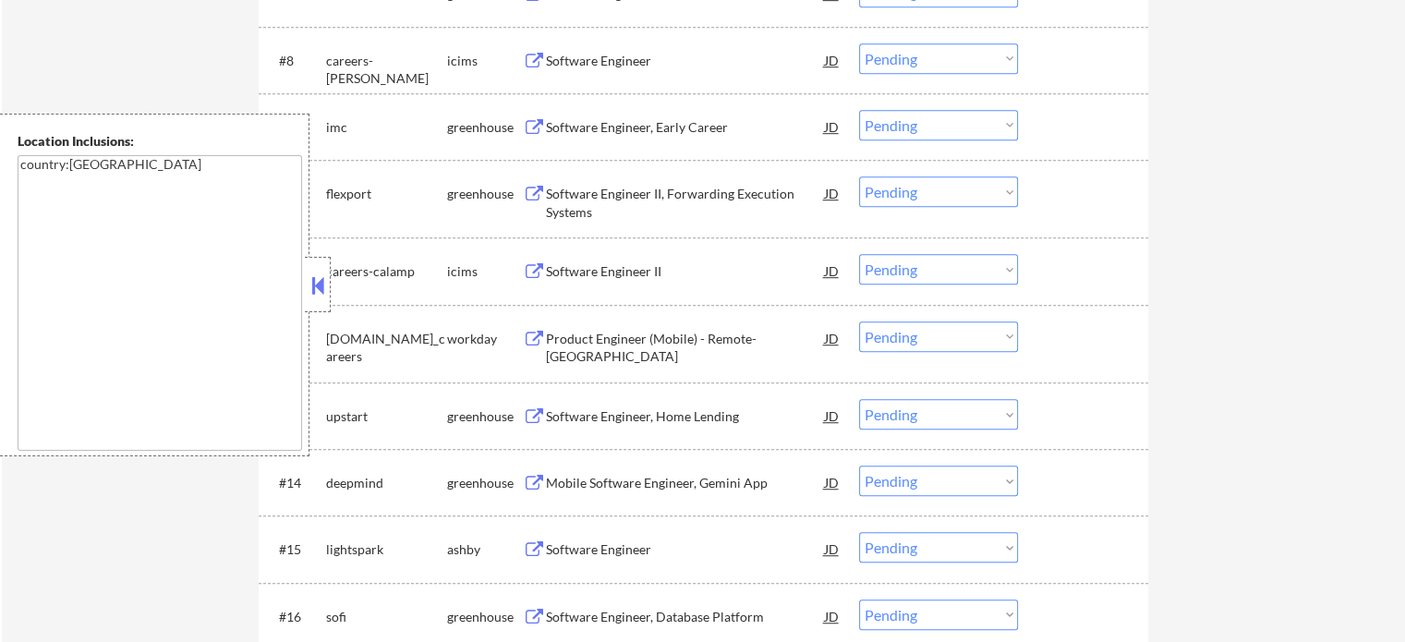
scroll to position [1201, 0]
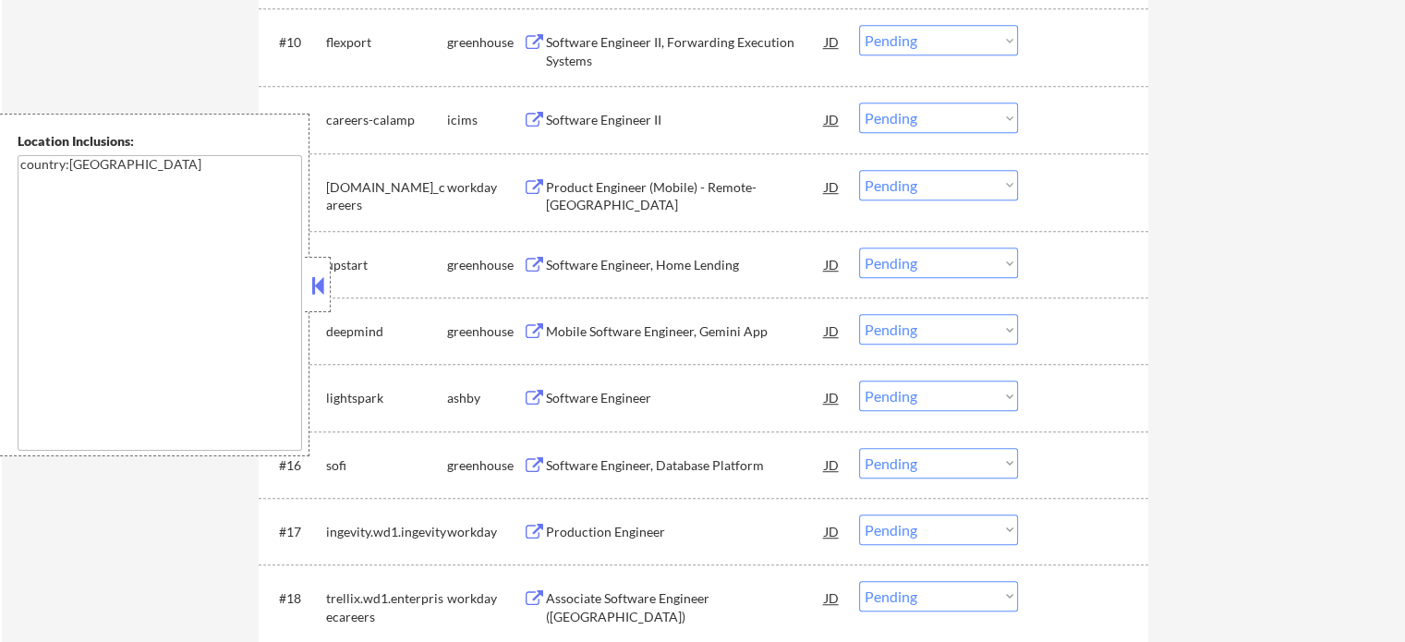
click at [721, 324] on div "Mobile Software Engineer, Gemini App" at bounding box center [685, 331] width 279 height 18
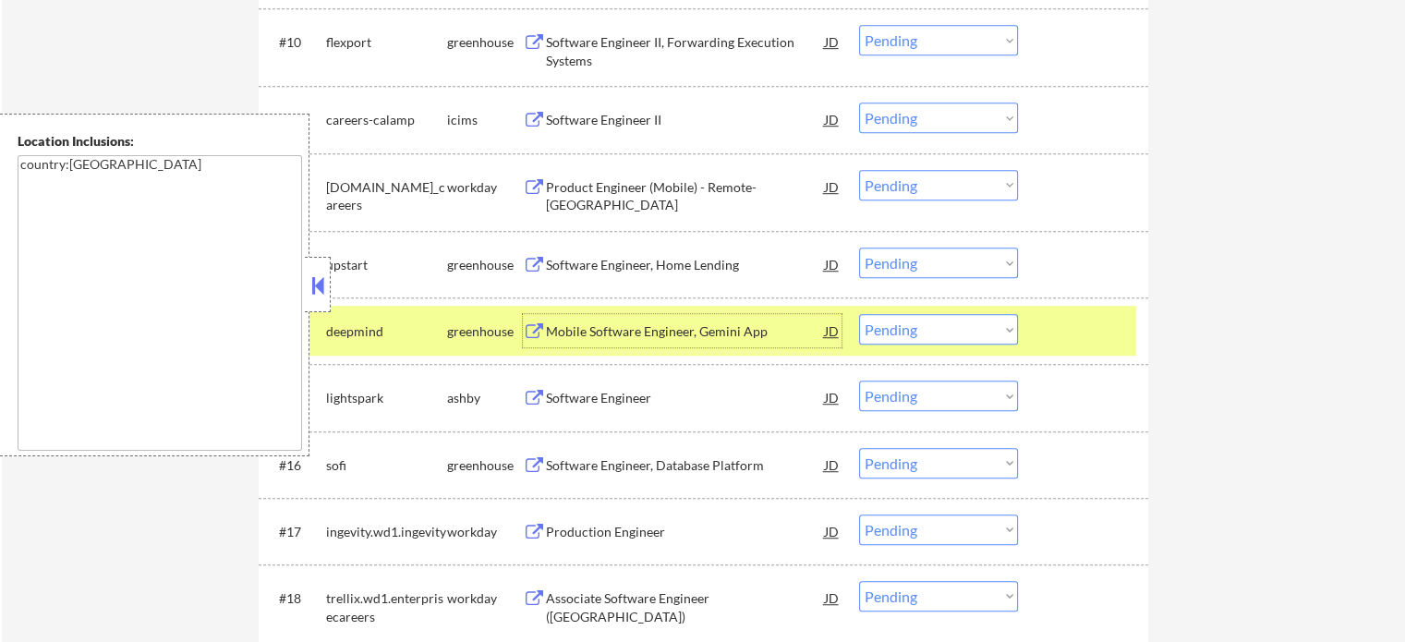
click at [905, 333] on select "Choose an option... Pending Applied Excluded (Questions) Excluded (Expired) Exc…" at bounding box center [938, 329] width 159 height 30
click at [859, 314] on select "Choose an option... Pending Applied Excluded (Questions) Excluded (Expired) Exc…" at bounding box center [938, 329] width 159 height 30
click at [1086, 350] on div "#14 deepmind greenhouse Mobile Software Engineer, Gemini App JD Choose an optio…" at bounding box center [700, 331] width 872 height 50
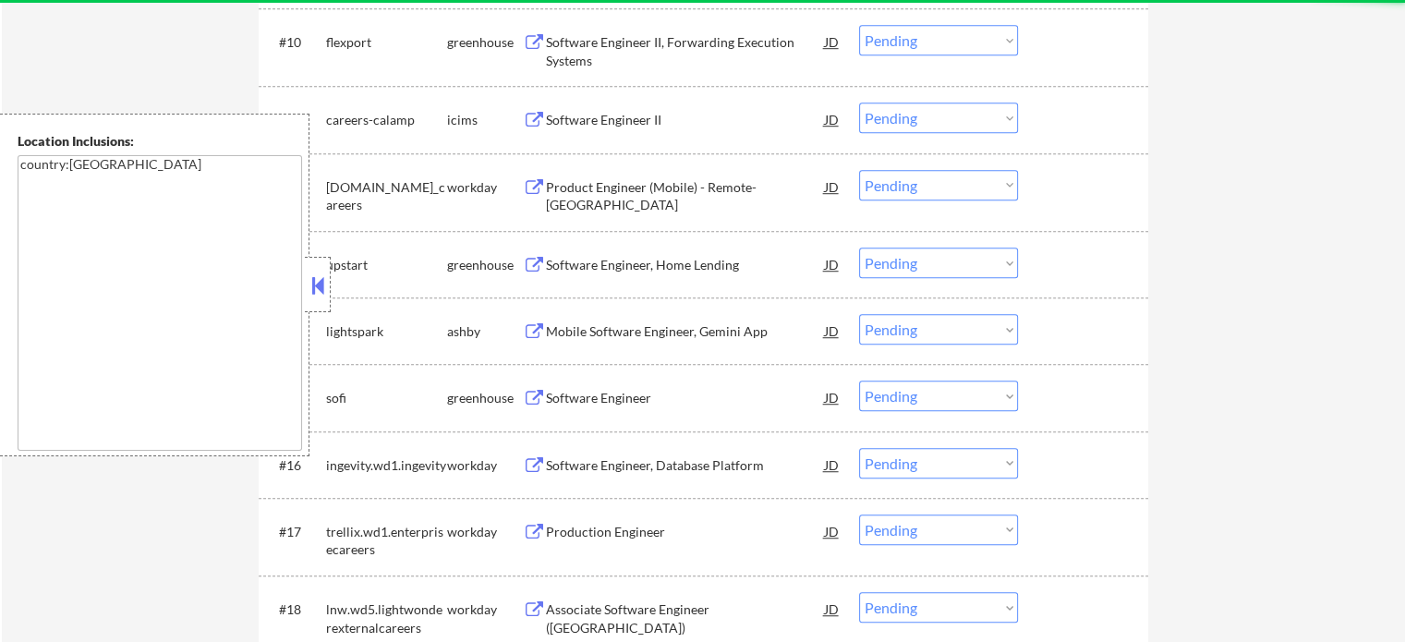
click at [680, 343] on div "Mobile Software Engineer, Gemini App" at bounding box center [685, 330] width 279 height 33
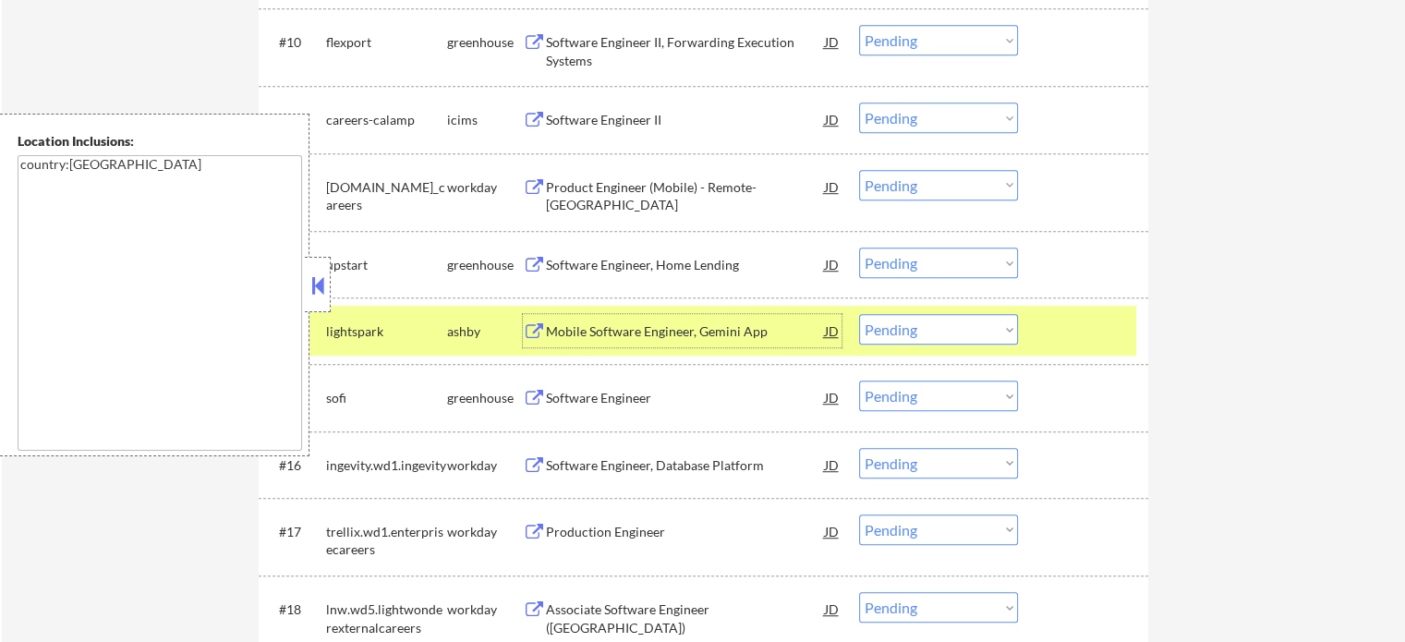
drag, startPoint x: 914, startPoint y: 330, endPoint x: 916, endPoint y: 343, distance: 13.1
click at [914, 330] on select "Choose an option... Pending Applied Excluded (Questions) Excluded (Expired) Exc…" at bounding box center [938, 329] width 159 height 30
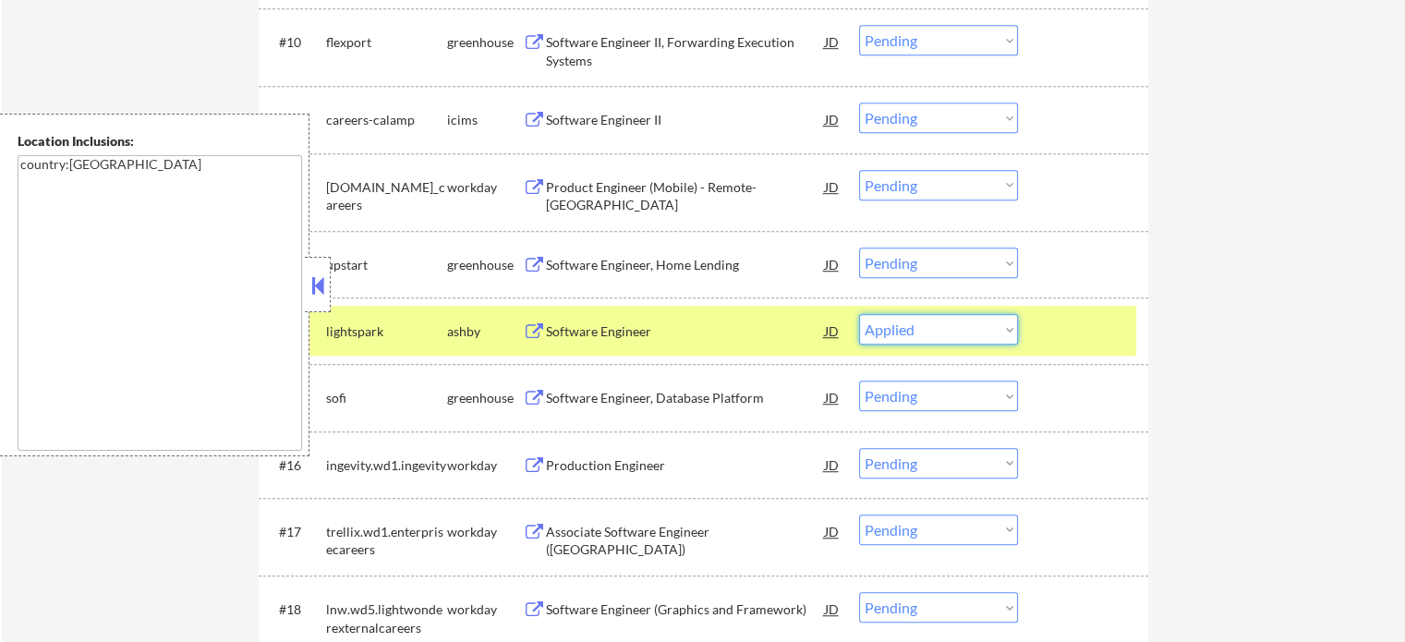
click at [859, 314] on select "Choose an option... Pending Applied Excluded (Questions) Excluded (Expired) Exc…" at bounding box center [938, 329] width 159 height 30
click at [1070, 324] on div at bounding box center [1085, 330] width 81 height 33
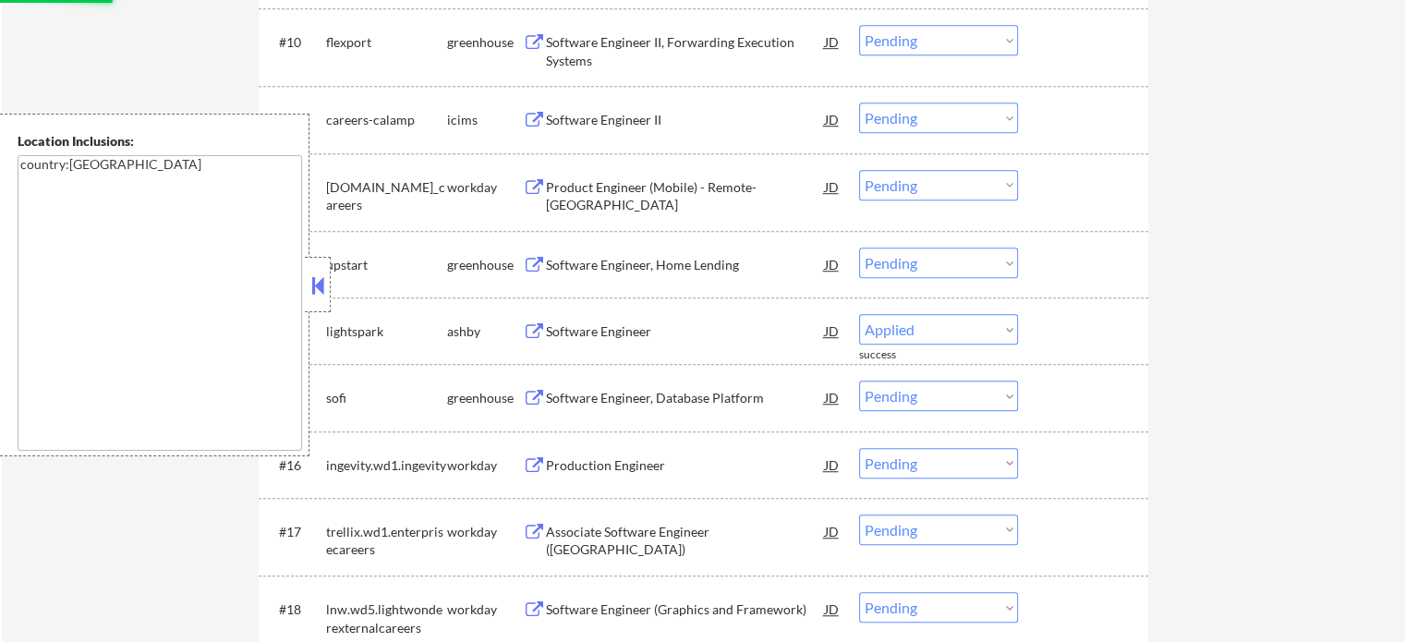
select select ""pending""
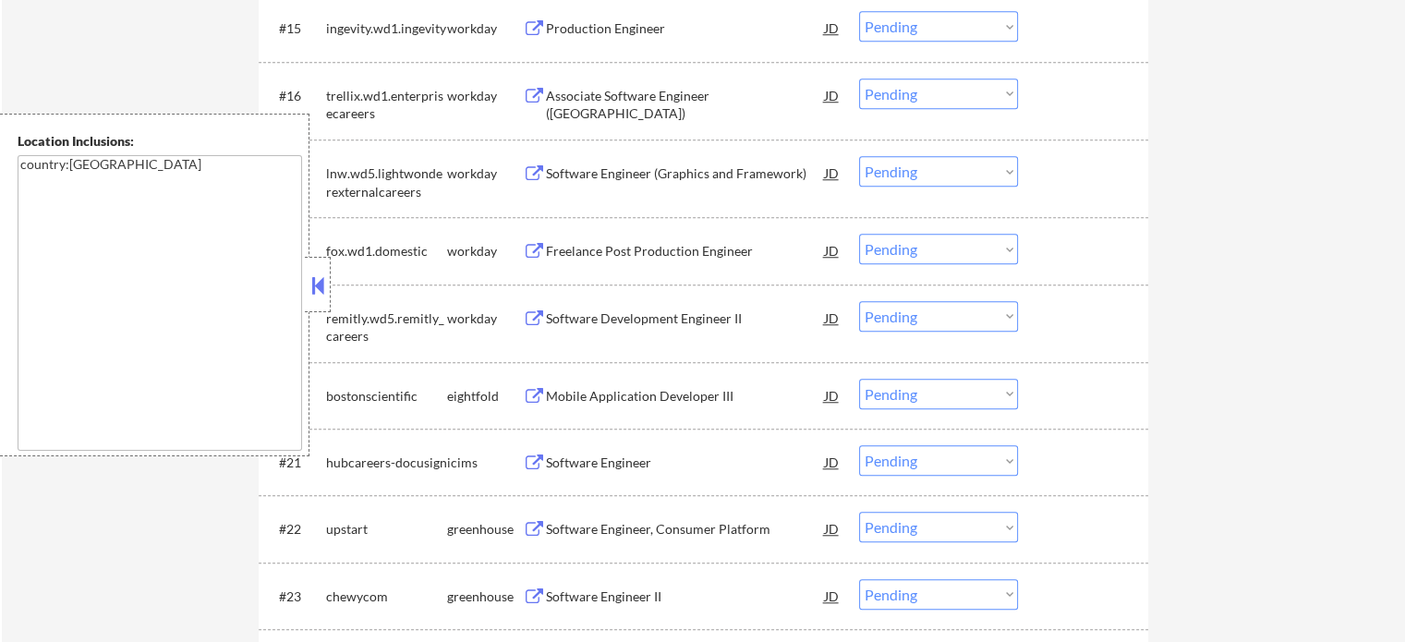
scroll to position [1755, 0]
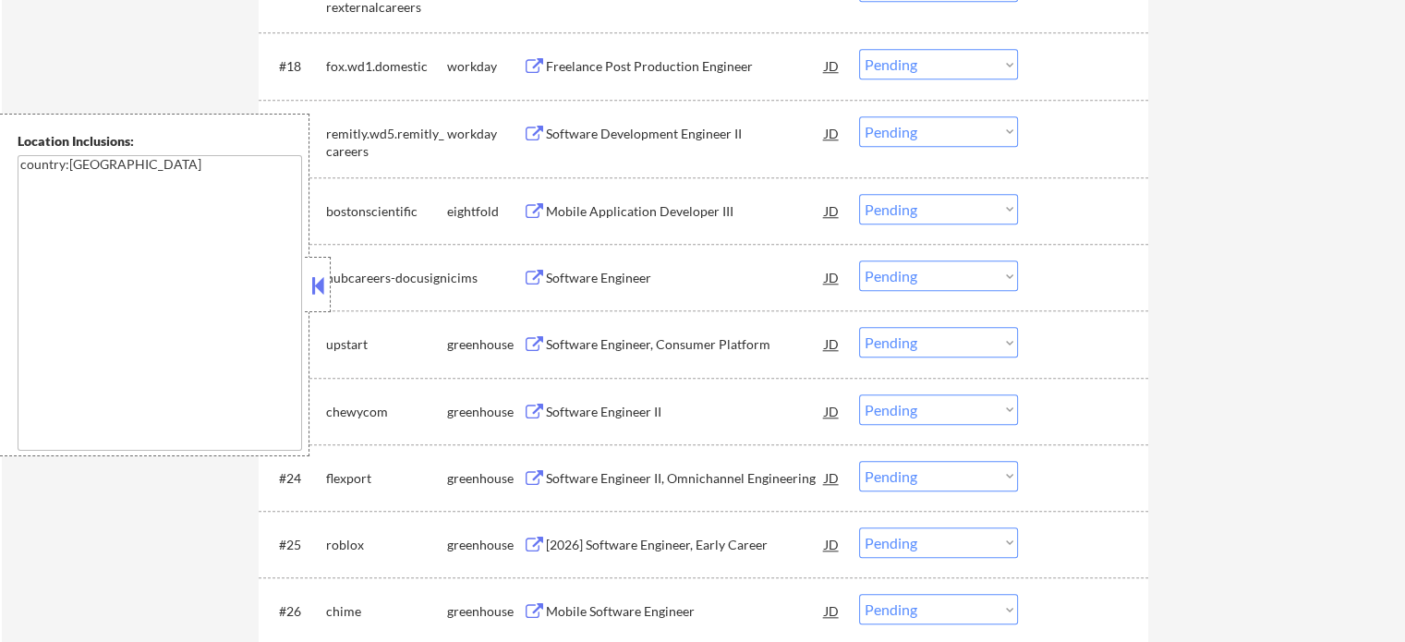
click at [591, 423] on div "Software Engineer II" at bounding box center [685, 410] width 279 height 33
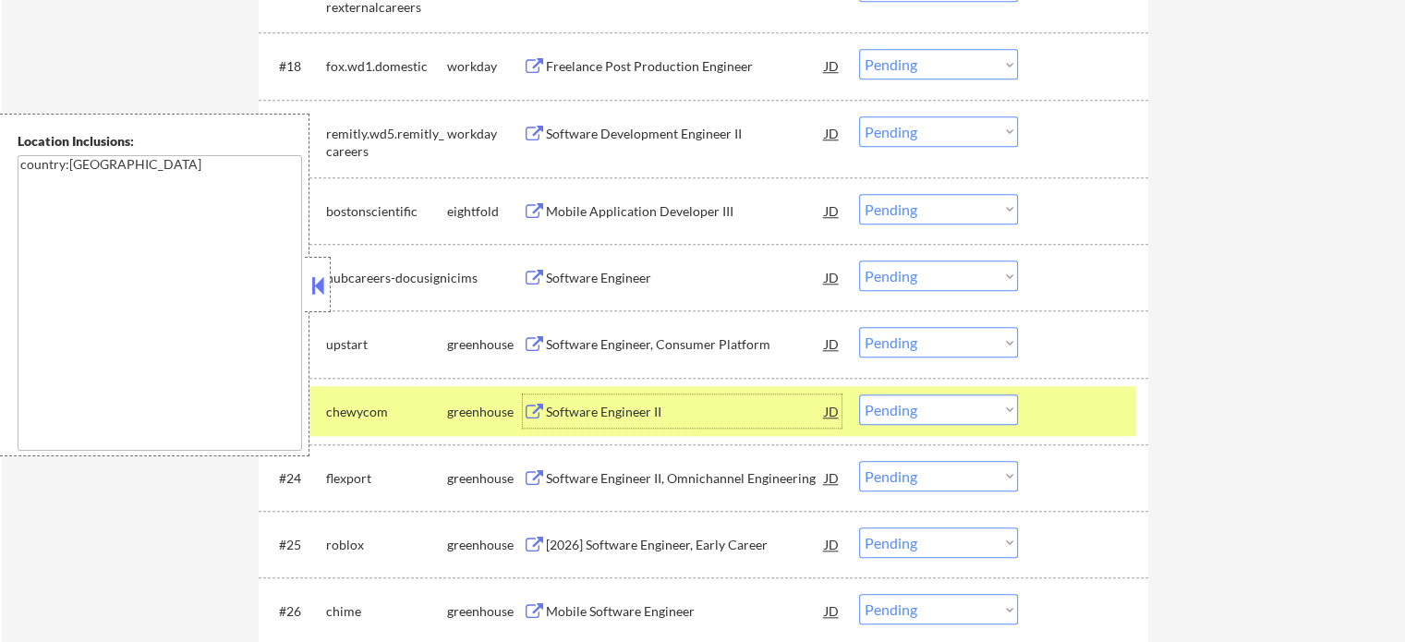
click at [899, 405] on select "Choose an option... Pending Applied Excluded (Questions) Excluded (Expired) Exc…" at bounding box center [938, 409] width 159 height 30
click at [859, 394] on select "Choose an option... Pending Applied Excluded (Questions) Excluded (Expired) Exc…" at bounding box center [938, 409] width 159 height 30
click at [1053, 402] on div at bounding box center [1085, 410] width 81 height 33
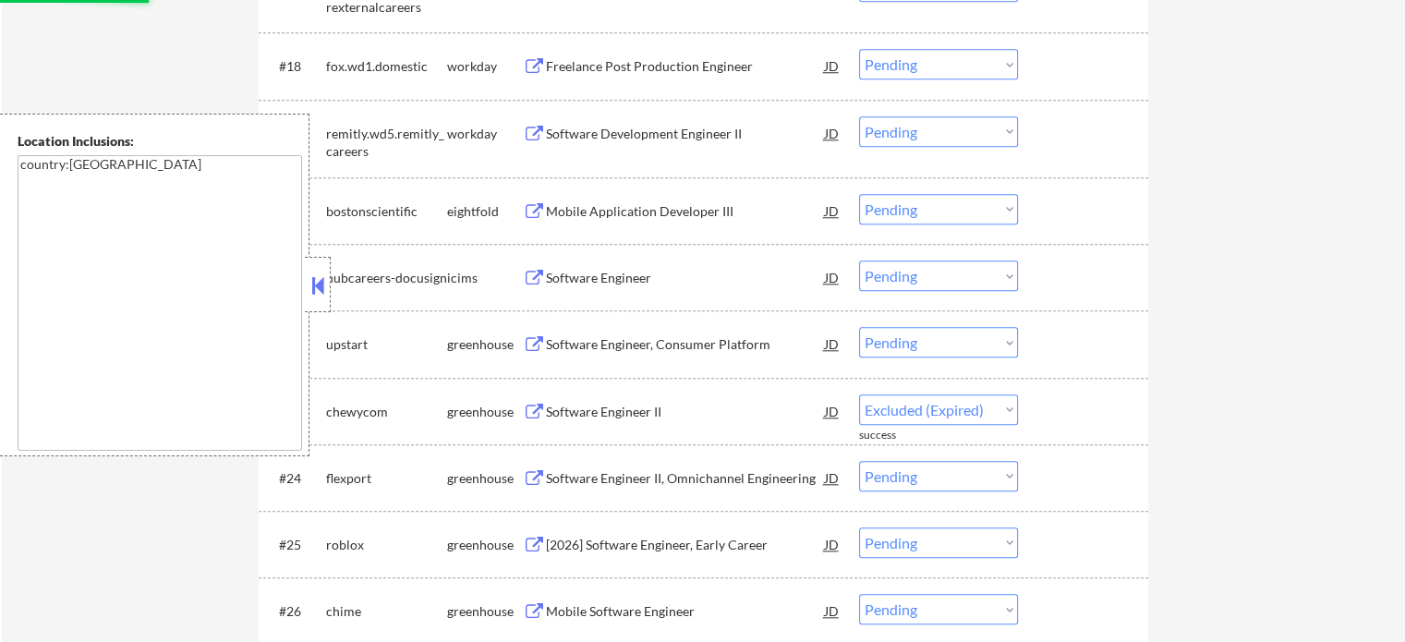
select select ""pending""
click at [635, 417] on div "Software Engineer II" at bounding box center [685, 412] width 279 height 18
